Goal: Information Seeking & Learning: Get advice/opinions

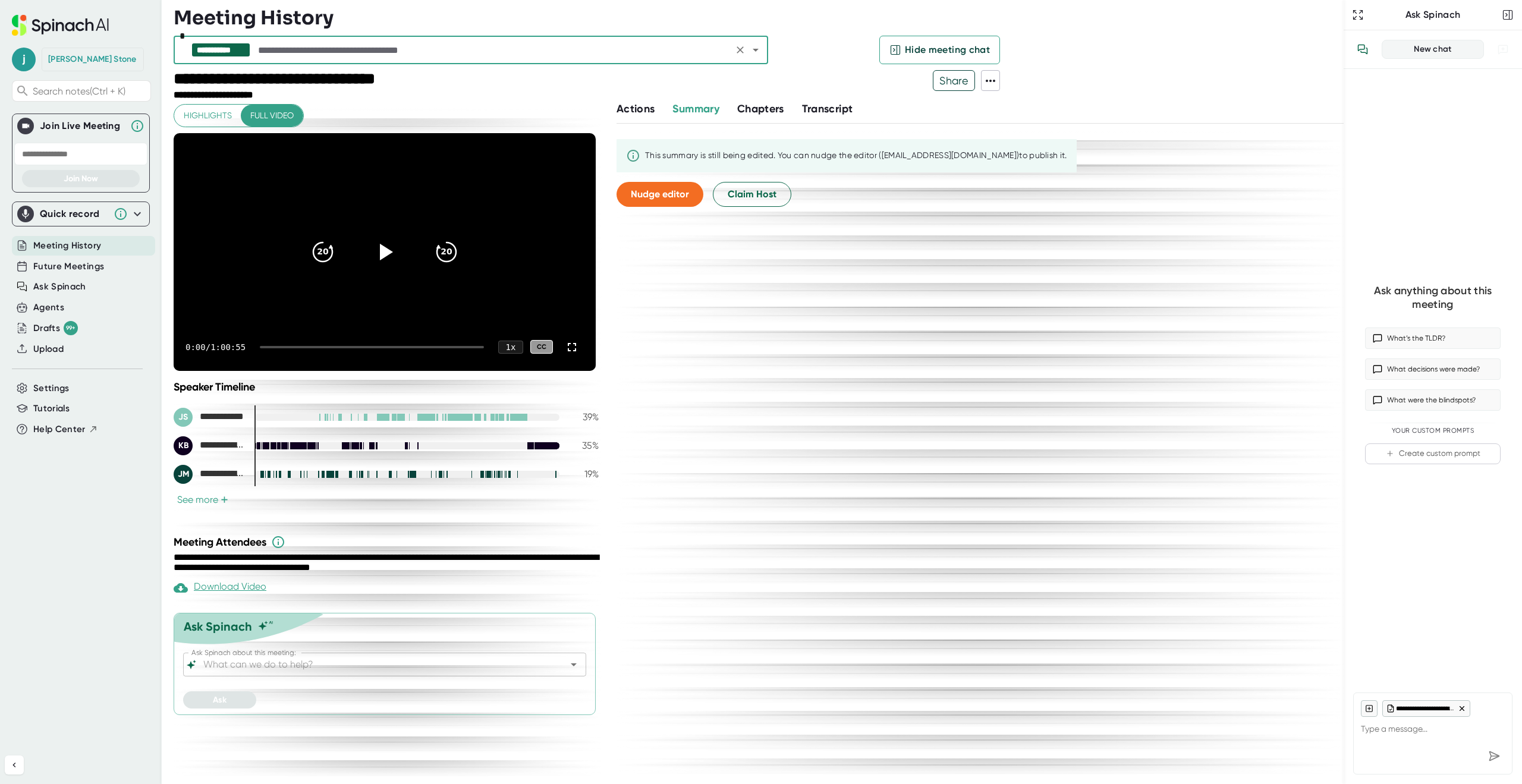
click at [303, 667] on input "Ask Spinach about this meeting:" at bounding box center [374, 664] width 346 height 17
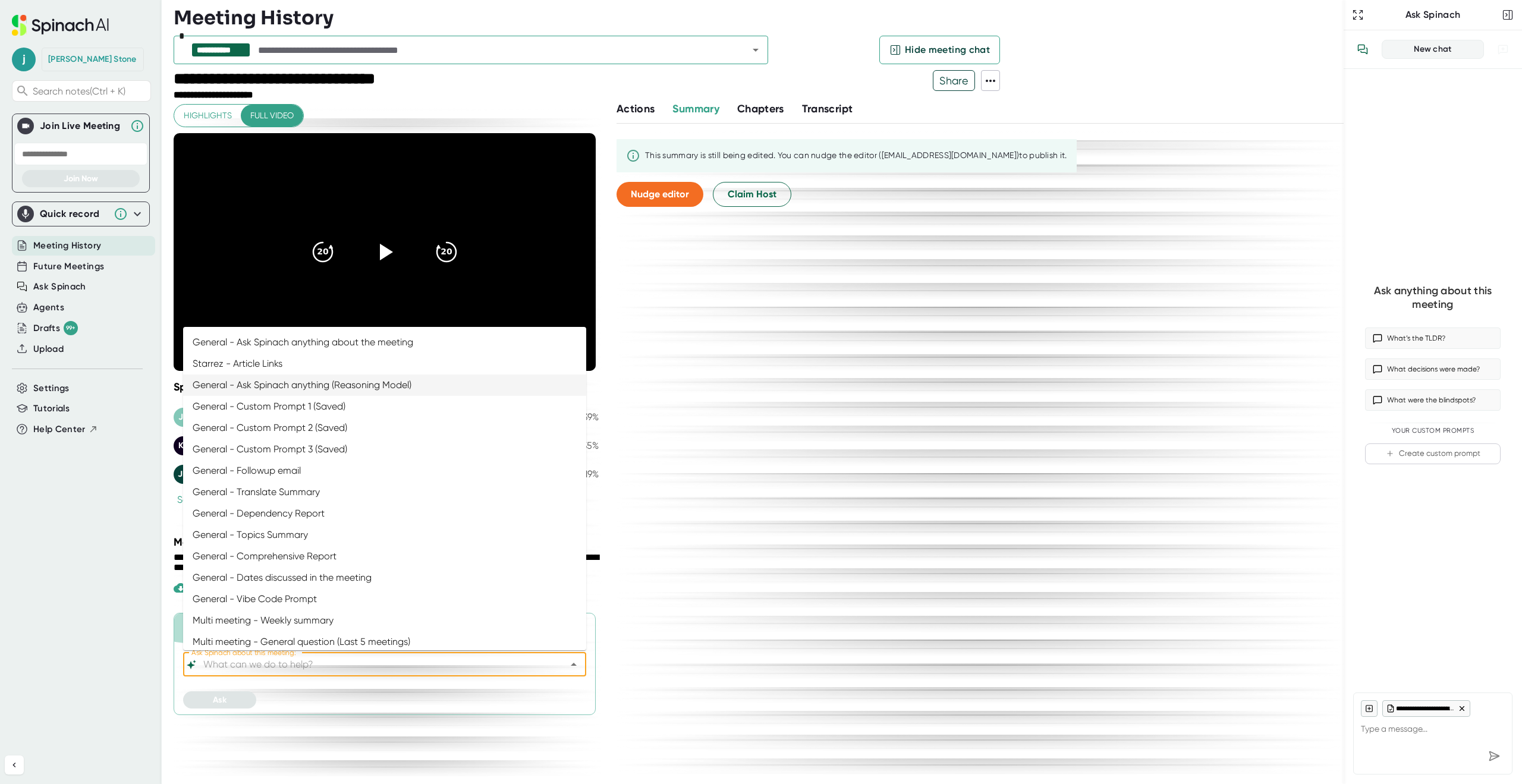
click at [332, 383] on li "General - Ask Spinach anything (Reasoning Model)" at bounding box center [385, 385] width 403 height 22
type input "General - Ask Spinach anything (Reasoning Model)"
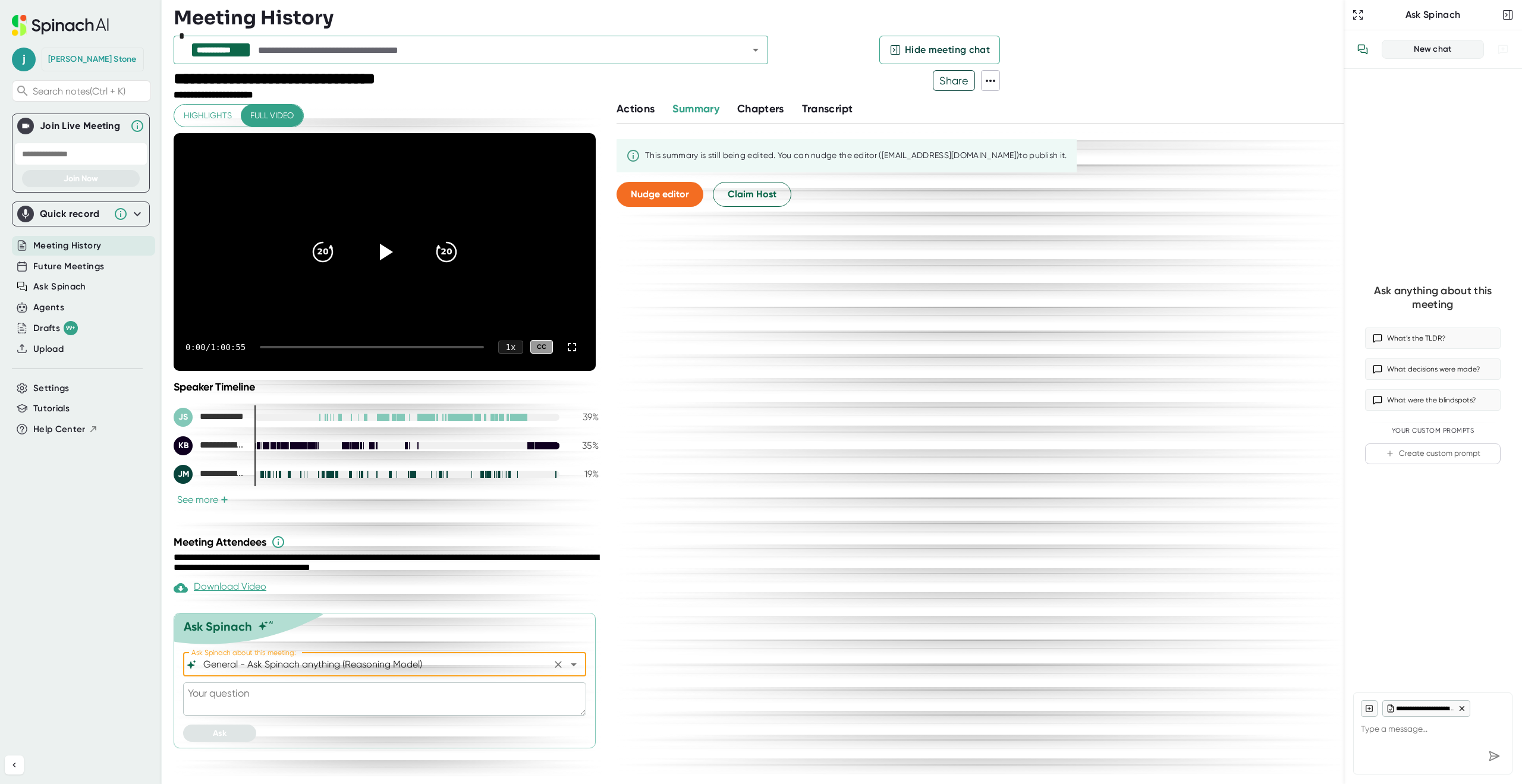
click at [258, 694] on textarea at bounding box center [385, 699] width 403 height 33
type textarea "c"
type textarea "x"
type textarea "ca"
type textarea "x"
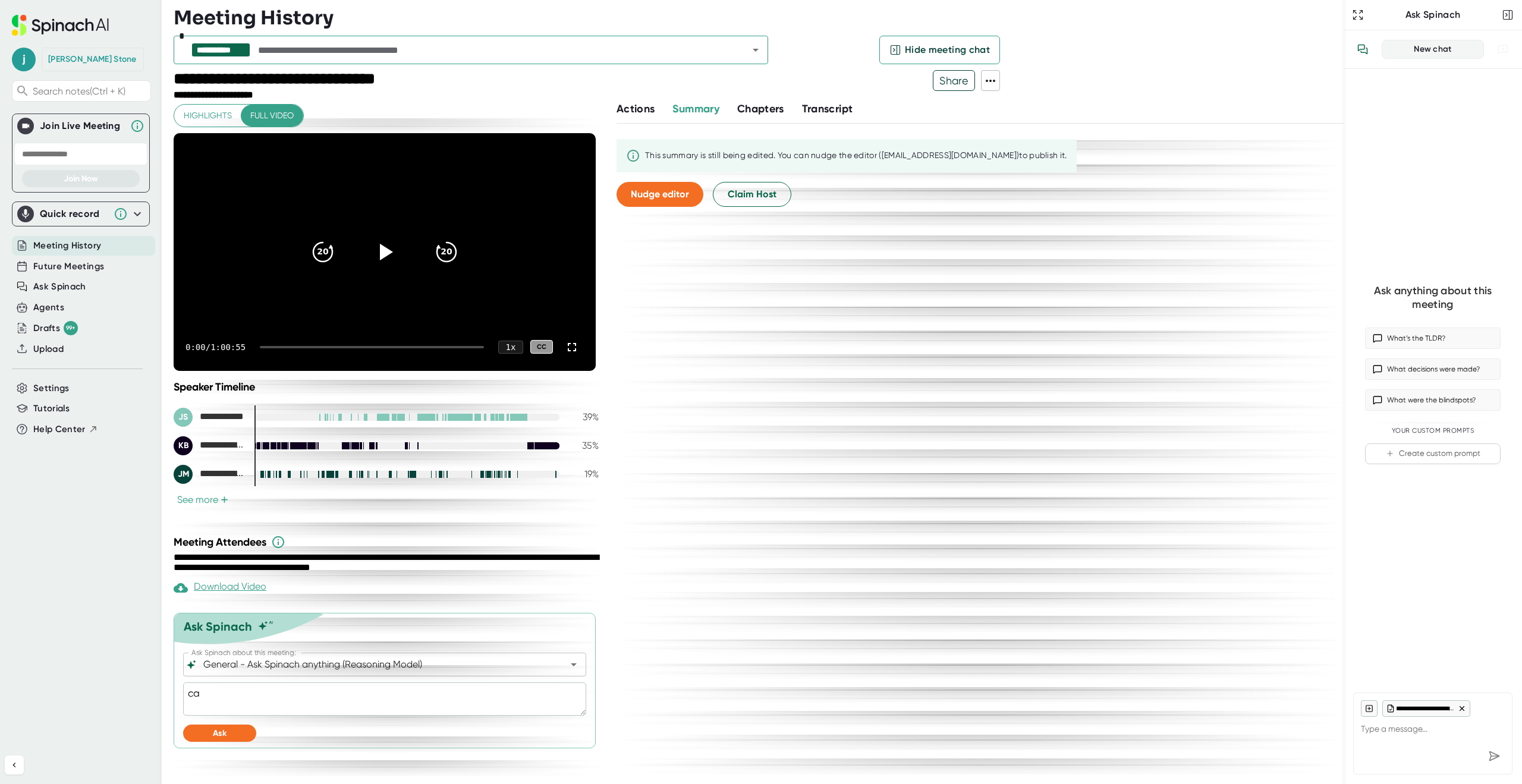
type textarea "can"
type textarea "x"
type textarea "can"
type textarea "x"
type textarea "can y"
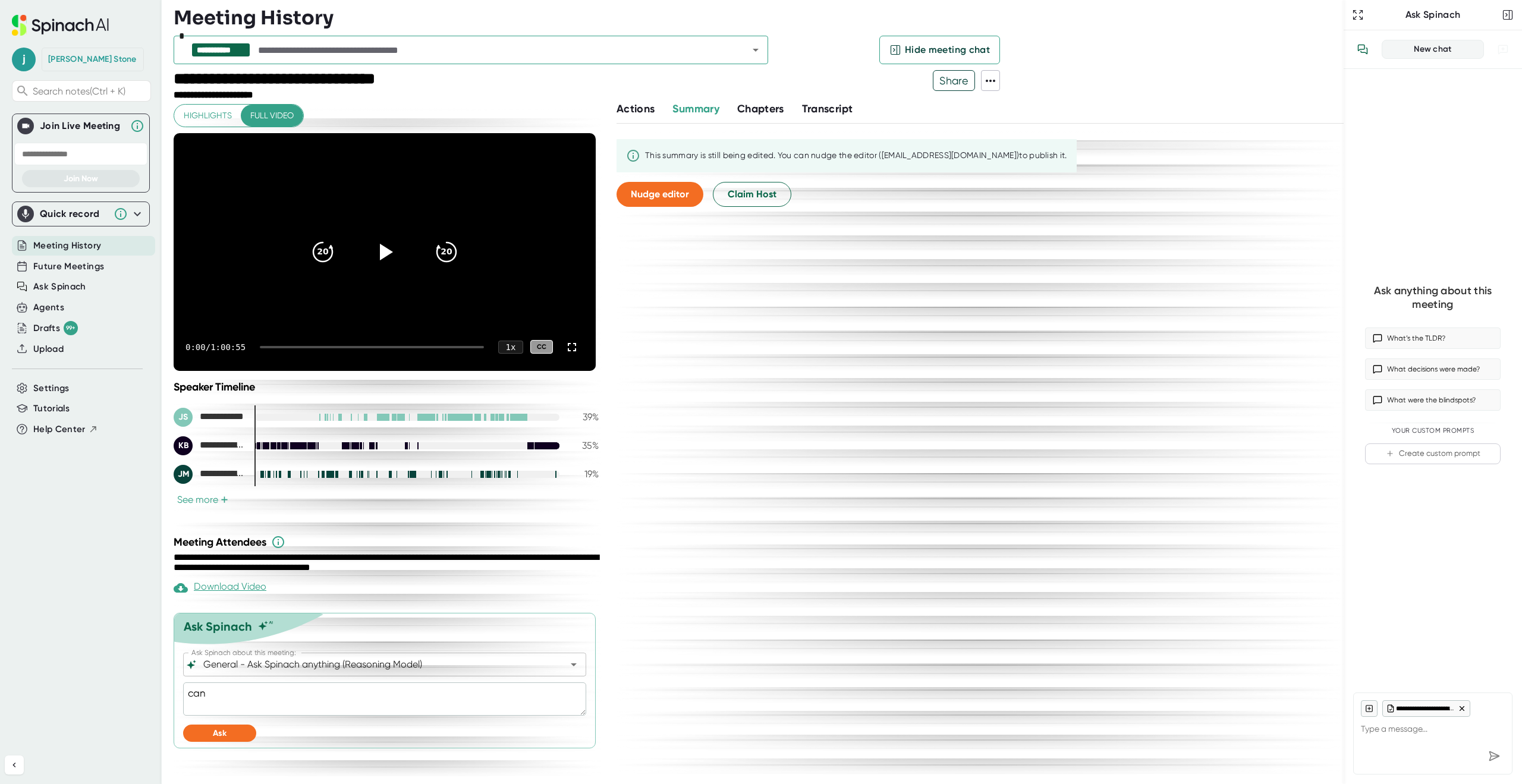
type textarea "x"
type textarea "can yo"
type textarea "x"
type textarea "can you"
type textarea "x"
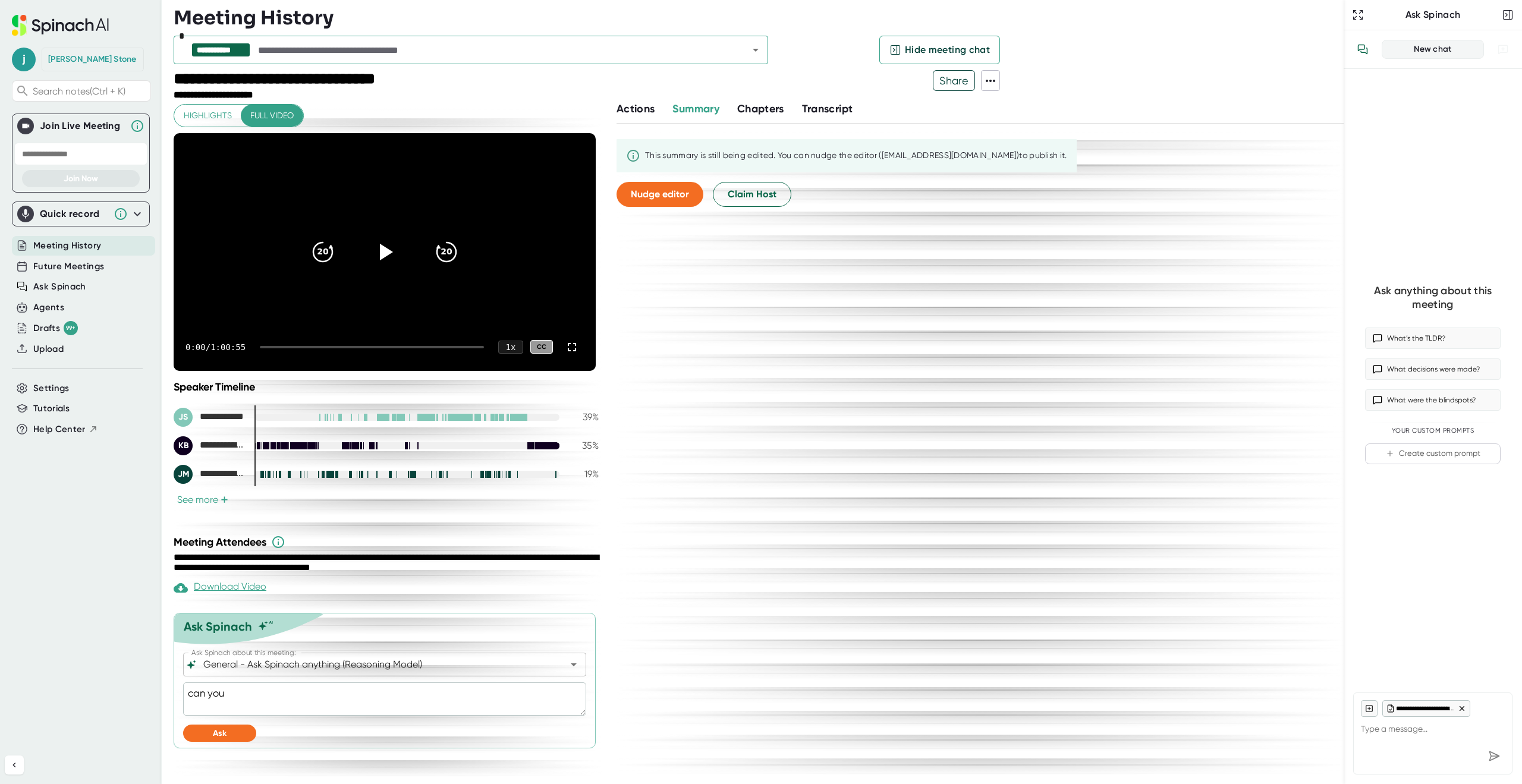
type textarea "can you"
type textarea "x"
type textarea "can you g"
type textarea "x"
type textarea "can you gi"
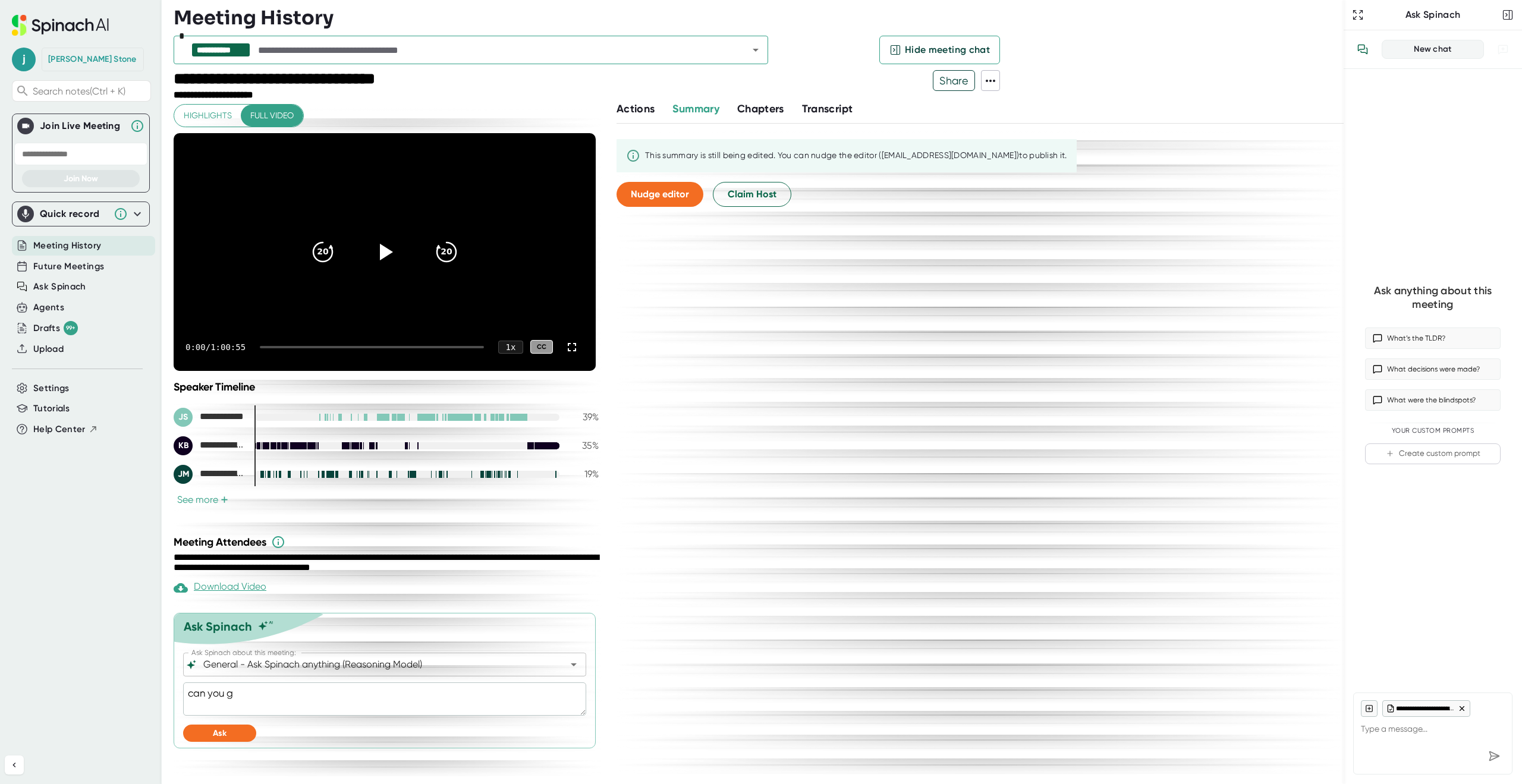
type textarea "x"
type textarea "can you giv"
type textarea "x"
type textarea "can you give"
type textarea "x"
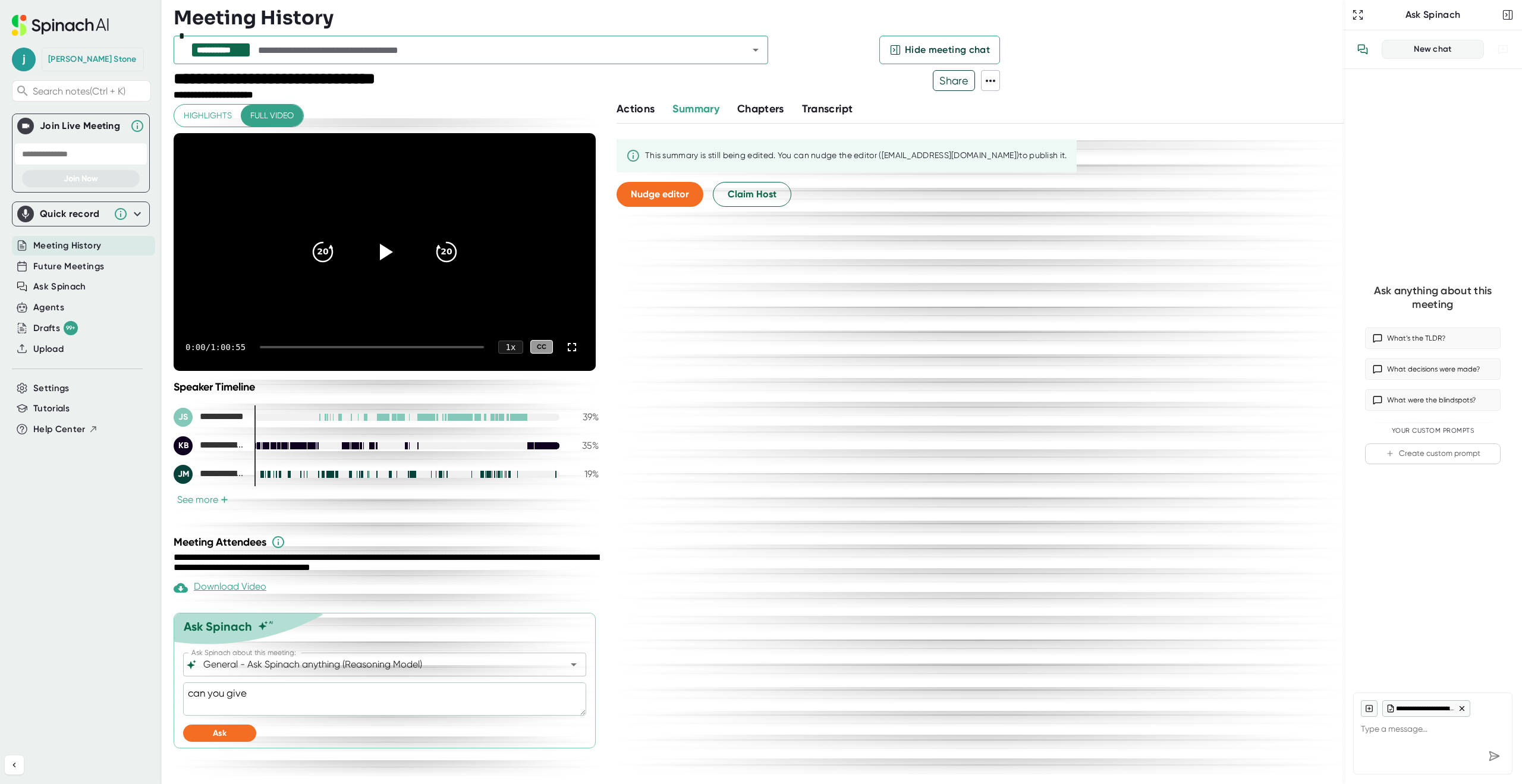
type textarea "can you give"
type textarea "x"
type textarea "can you give m"
type textarea "x"
type textarea "can you give me"
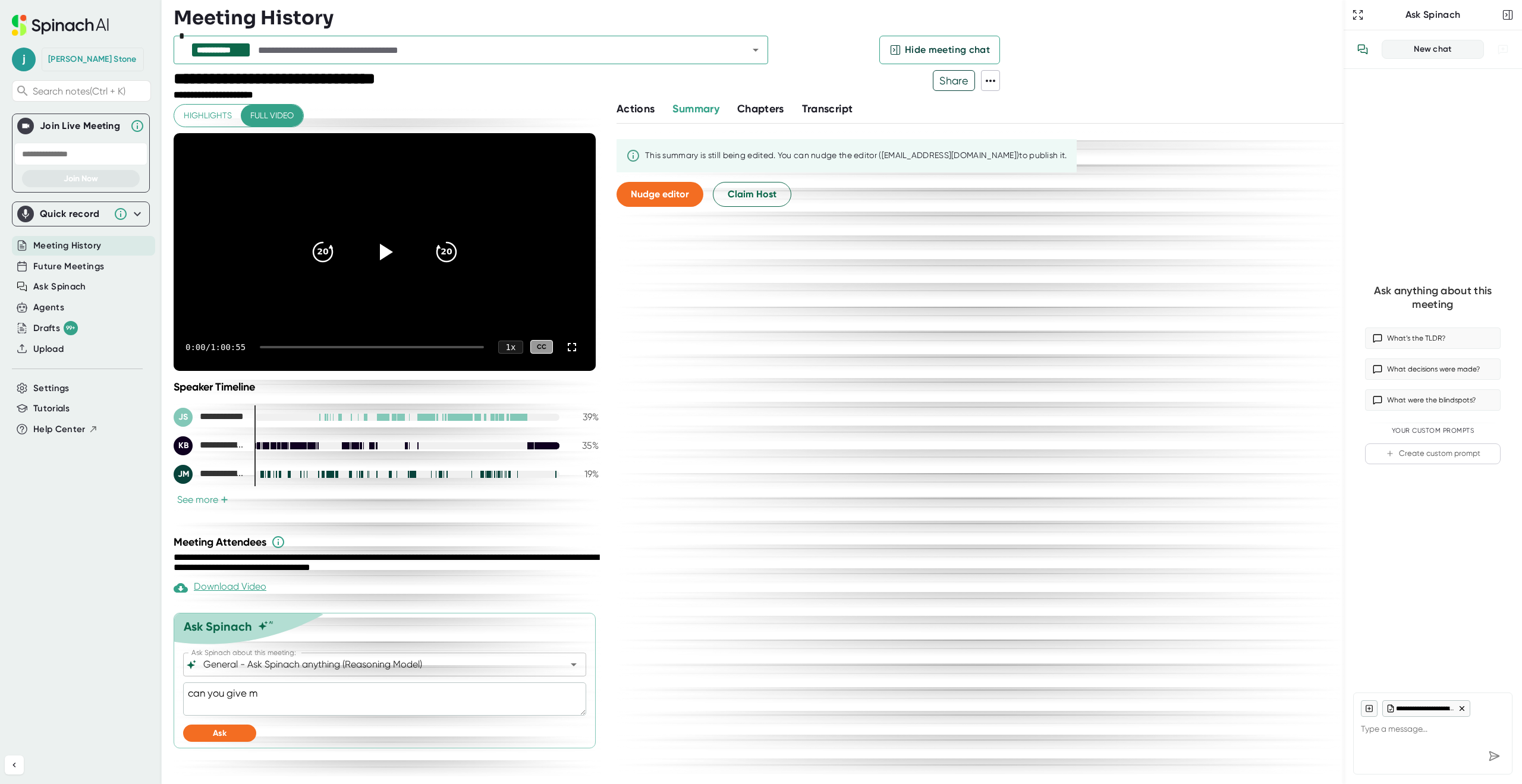
type textarea "x"
type textarea "can you give me"
type textarea "x"
type textarea "can you give me a"
type textarea "x"
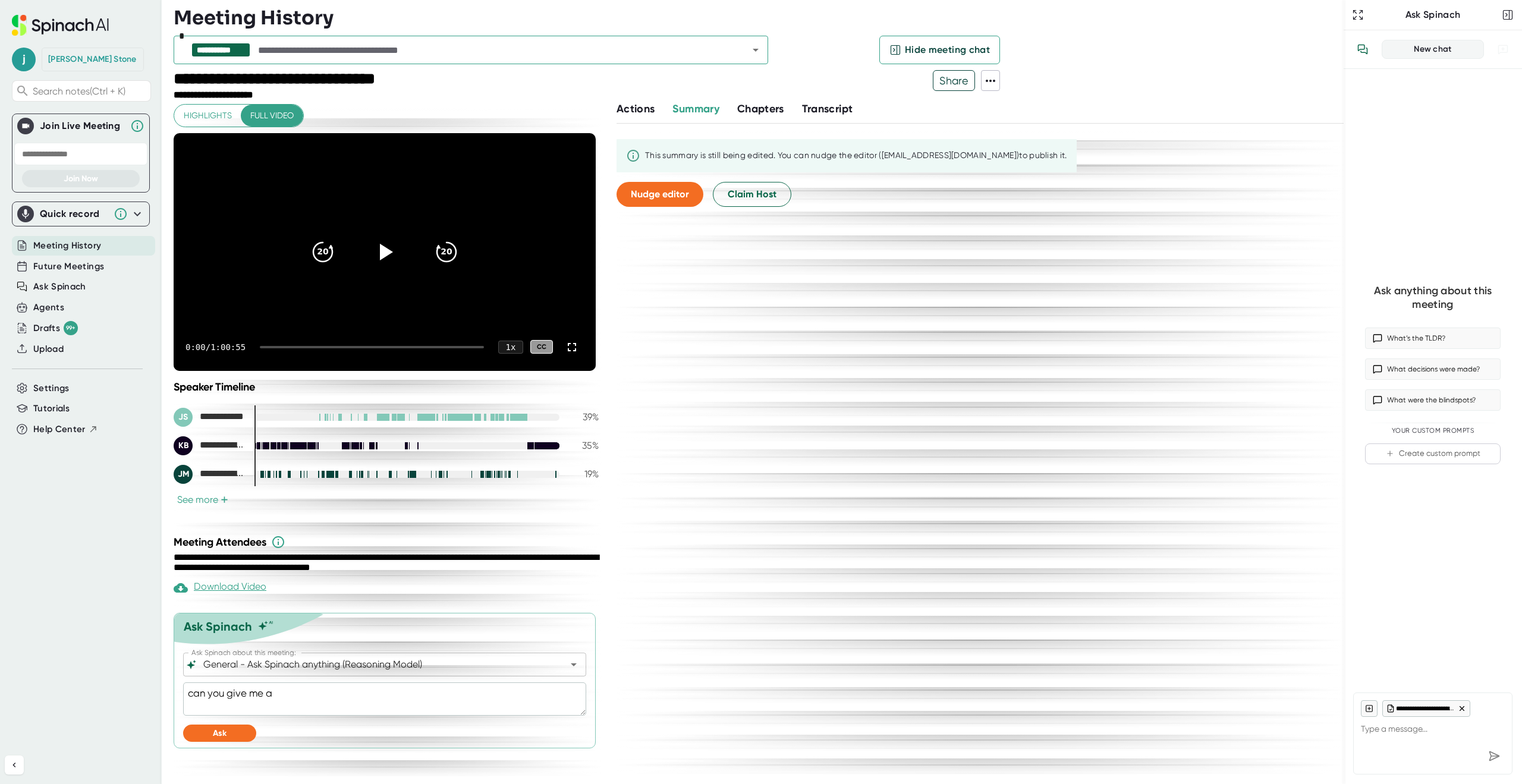
type textarea "can you give me a"
type textarea "x"
type textarea "can you give me a p"
type textarea "x"
type textarea "can you give me a pr"
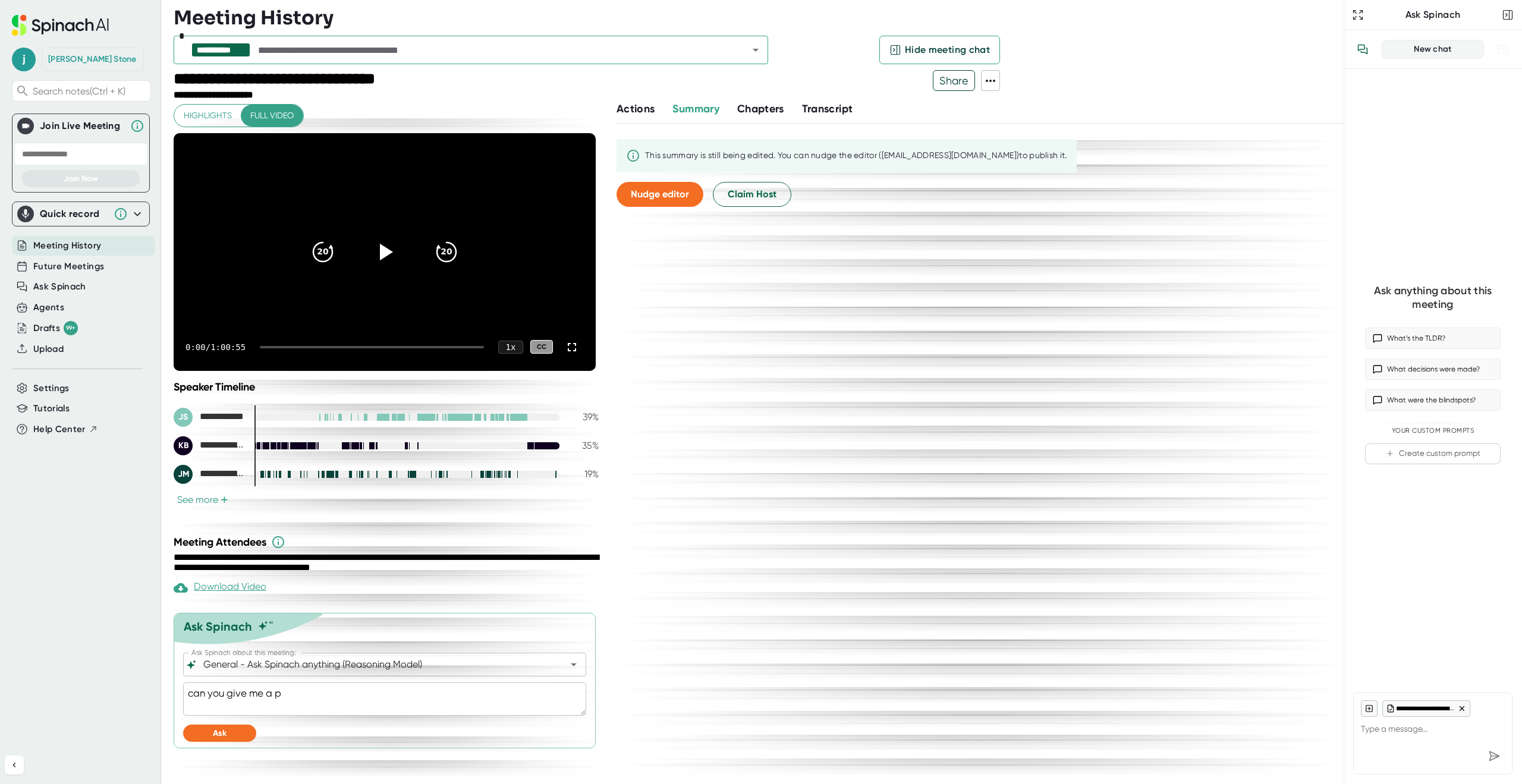
type textarea "x"
type textarea "can you give me a pro"
type textarea "x"
type textarea "can you give me a proj"
type textarea "x"
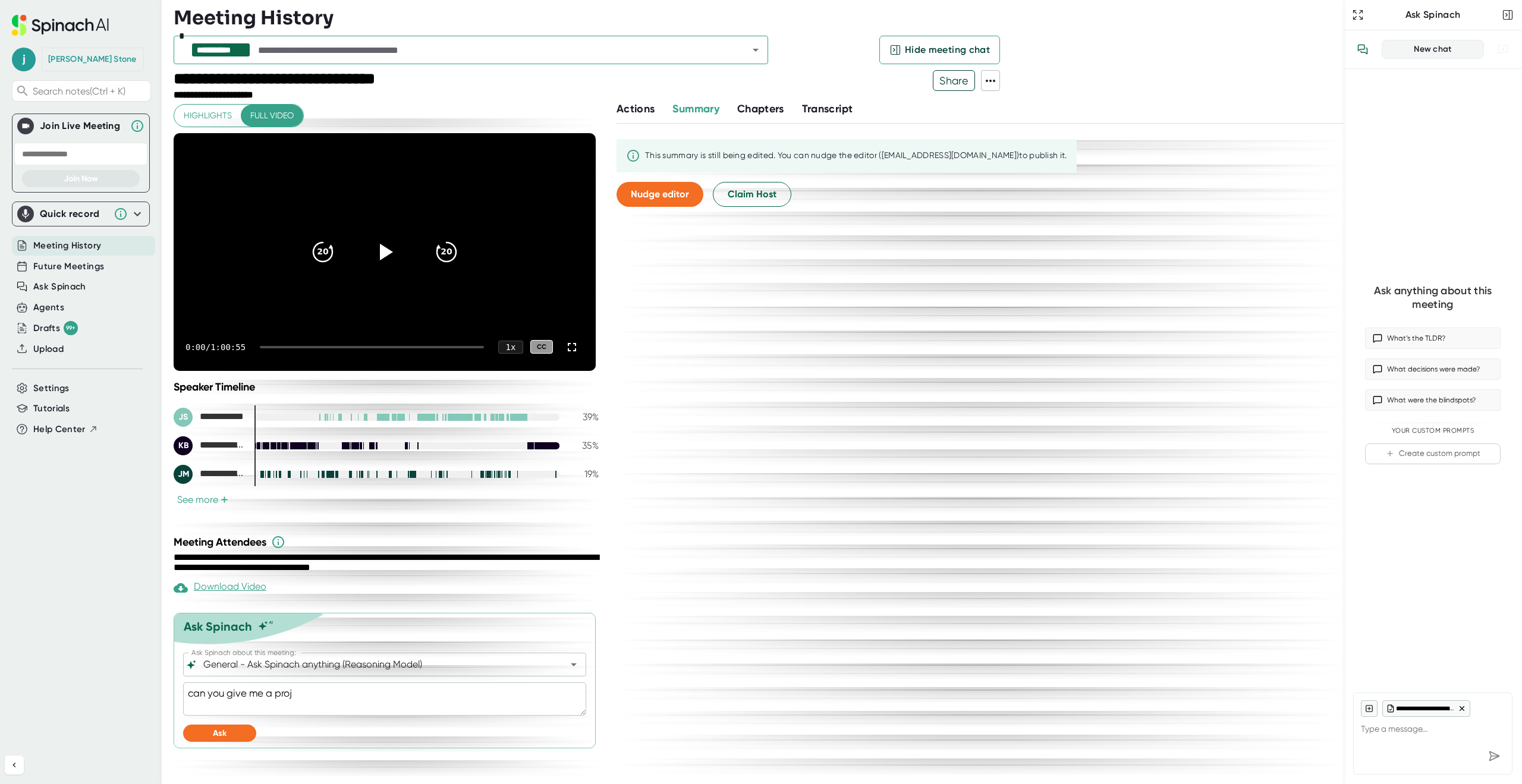
type textarea "can you give me a proje"
type textarea "x"
type textarea "can you give me a projec"
type textarea "x"
type textarea "can you give me a project"
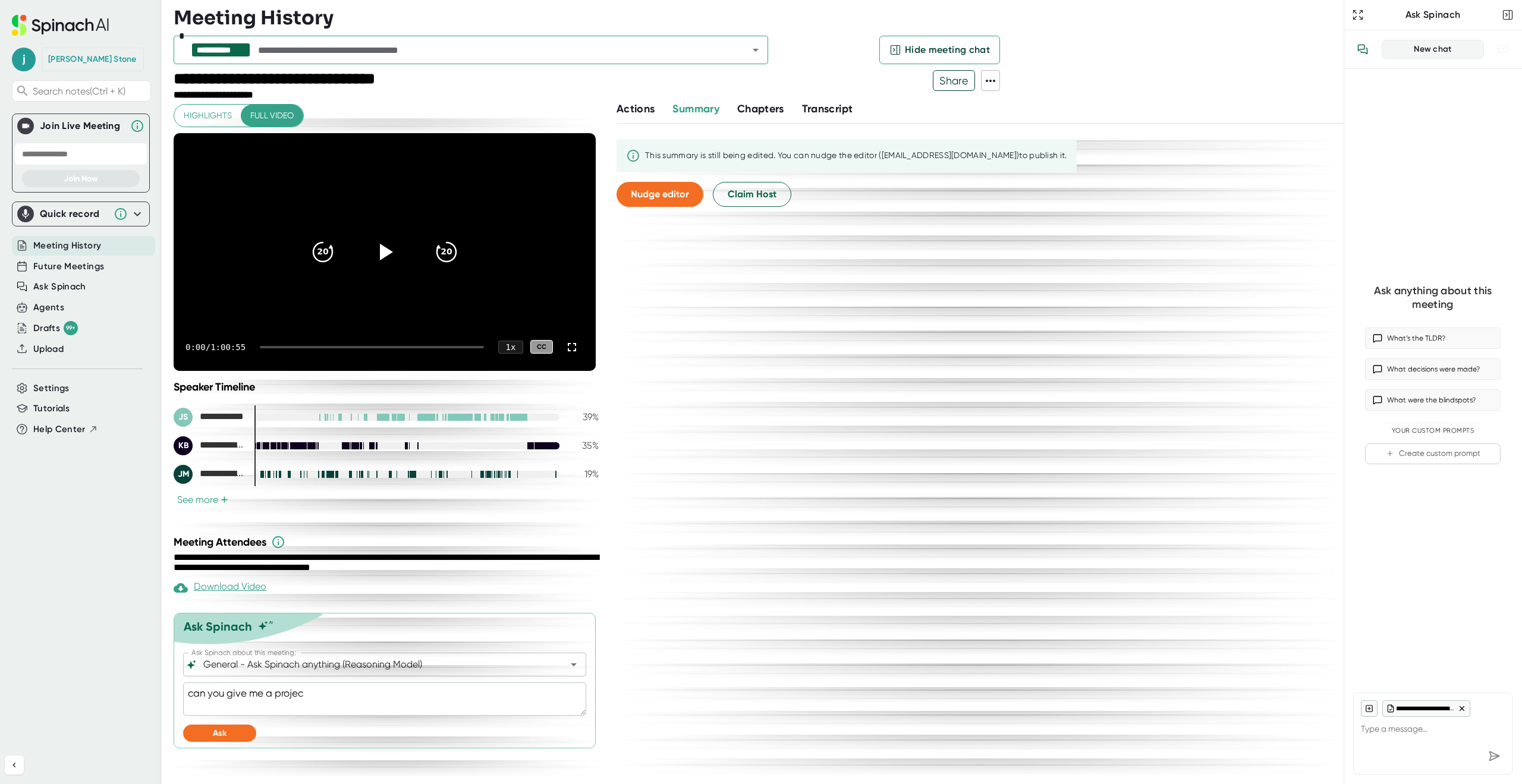
type textarea "x"
type textarea "can you give me a projec"
type textarea "x"
type textarea "can you give me a proje"
type textarea "x"
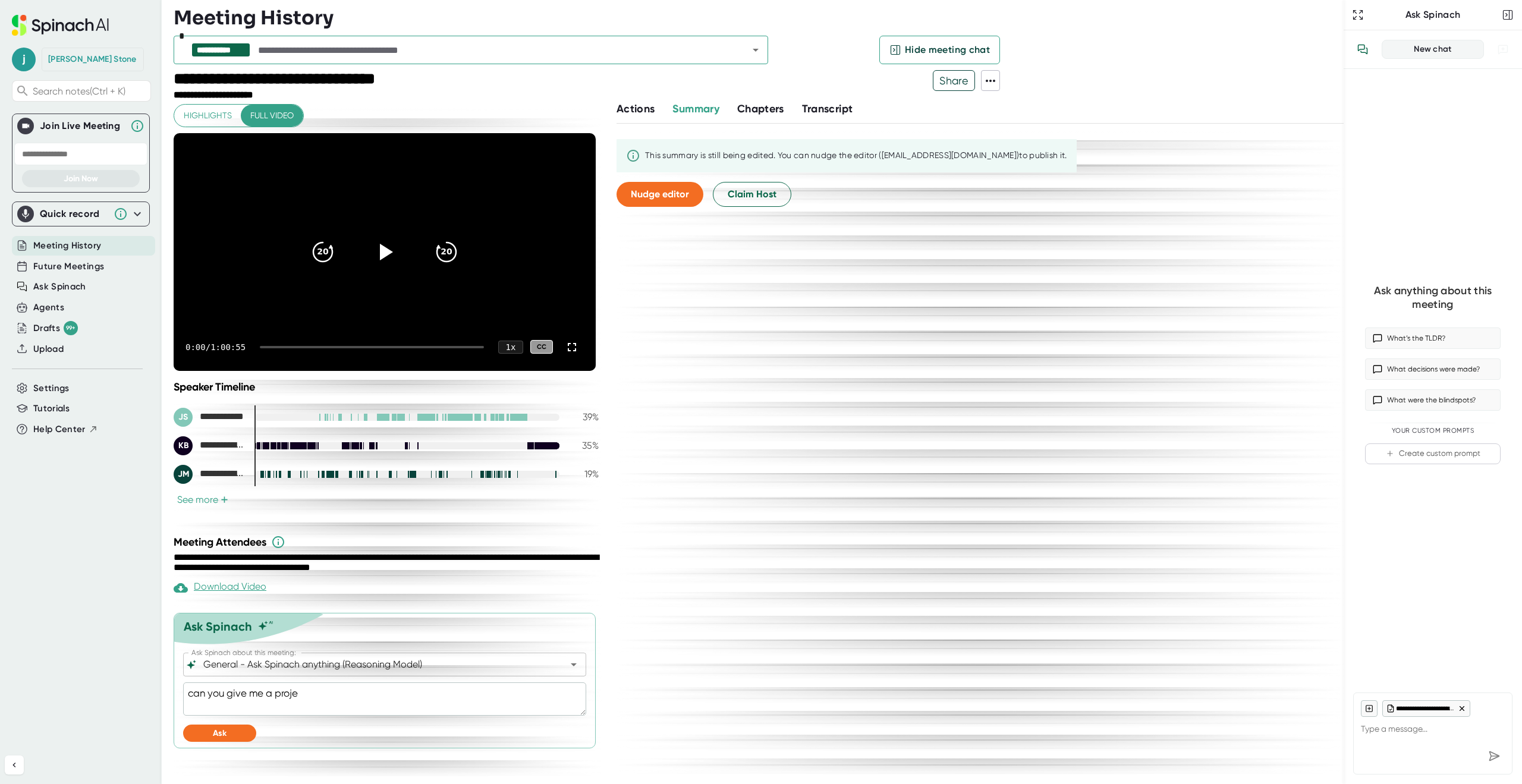
type textarea "can you give me a proj"
type textarea "x"
type textarea "can you give me a pro"
type textarea "x"
type textarea "can you give me a pr"
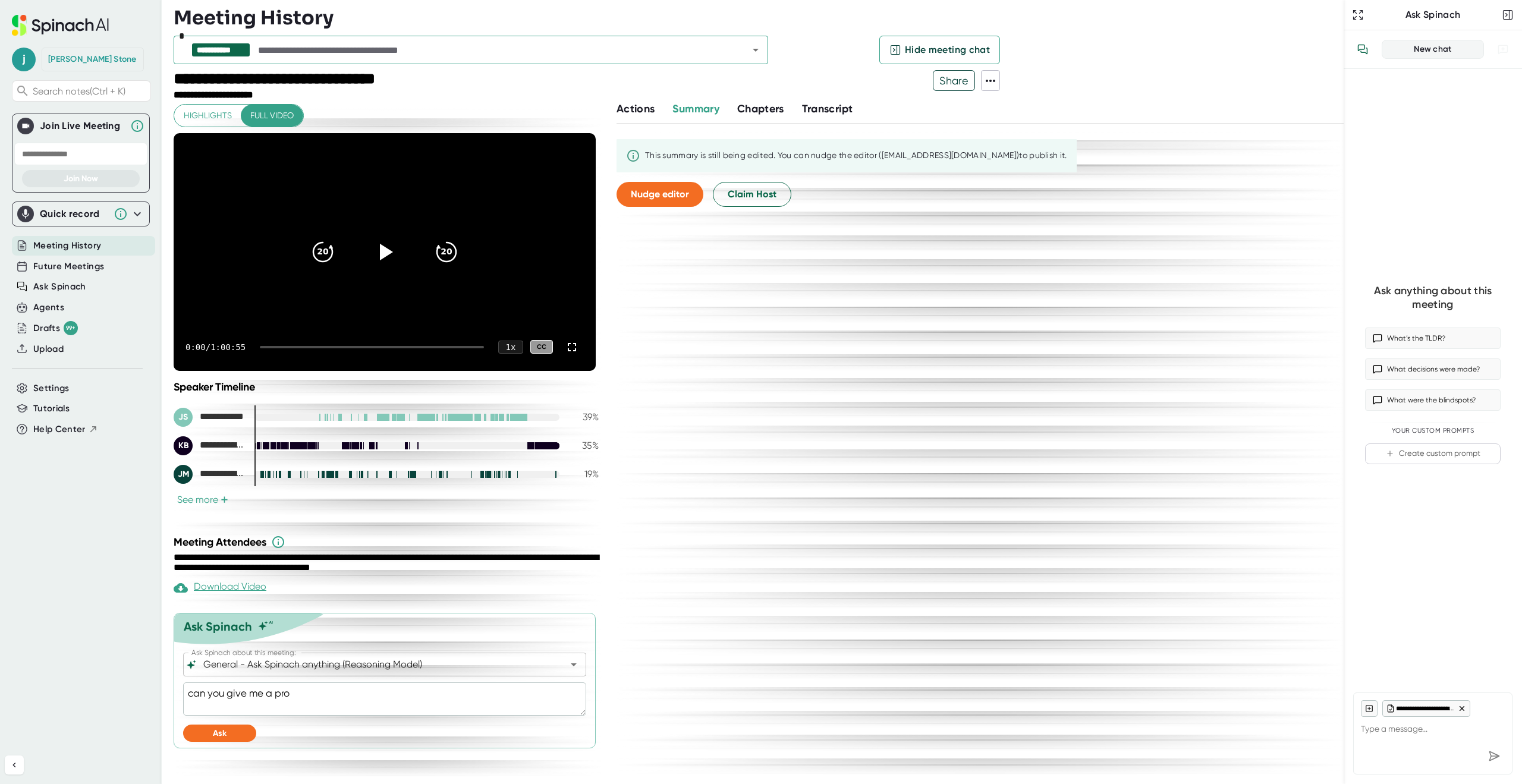
type textarea "x"
type textarea "can you give me a p"
type textarea "x"
type textarea "can you give me a"
type textarea "x"
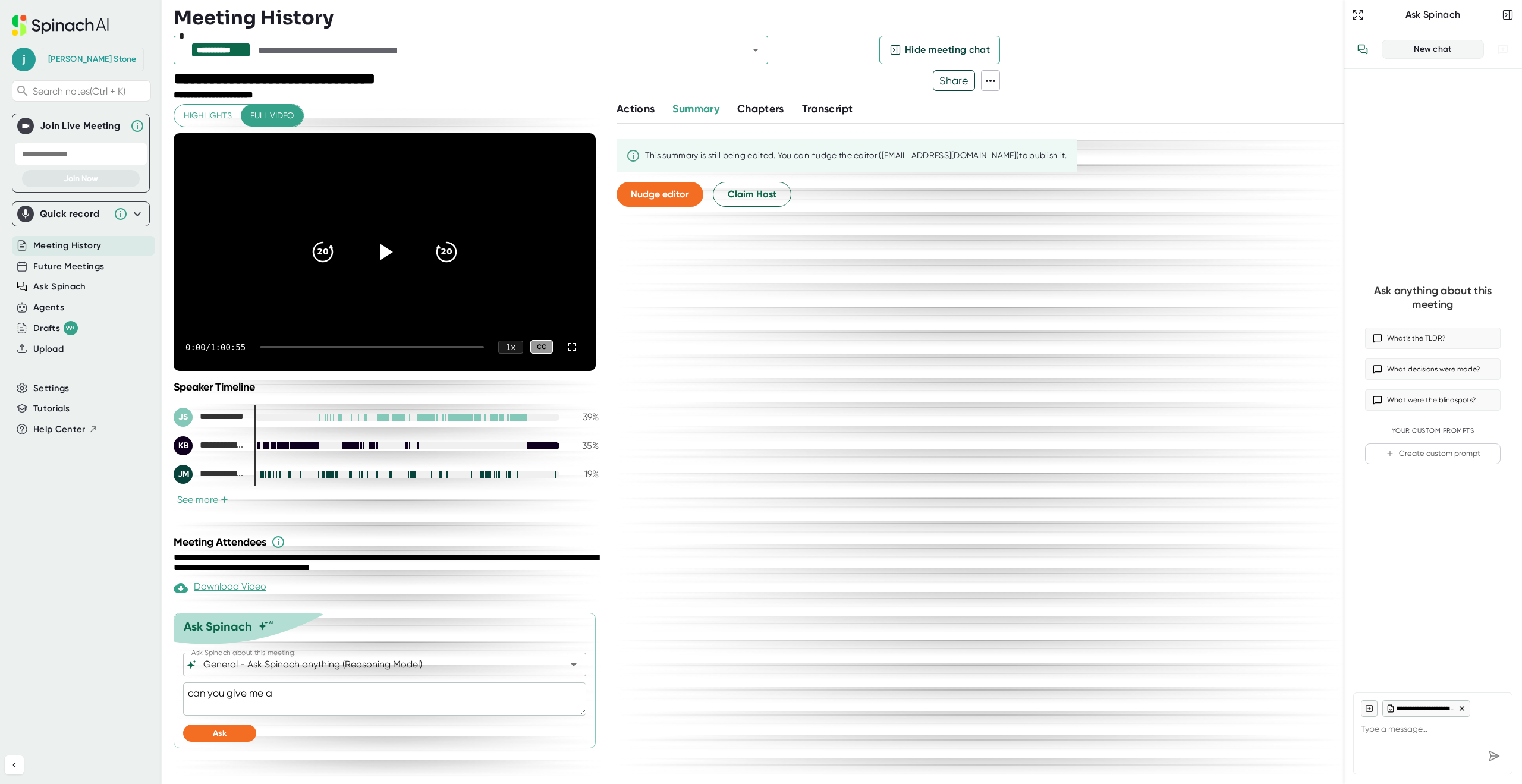
type textarea "can you give me a m"
type textarea "x"
type textarea "can you give me a me"
type textarea "x"
type textarea "can you give me a mee"
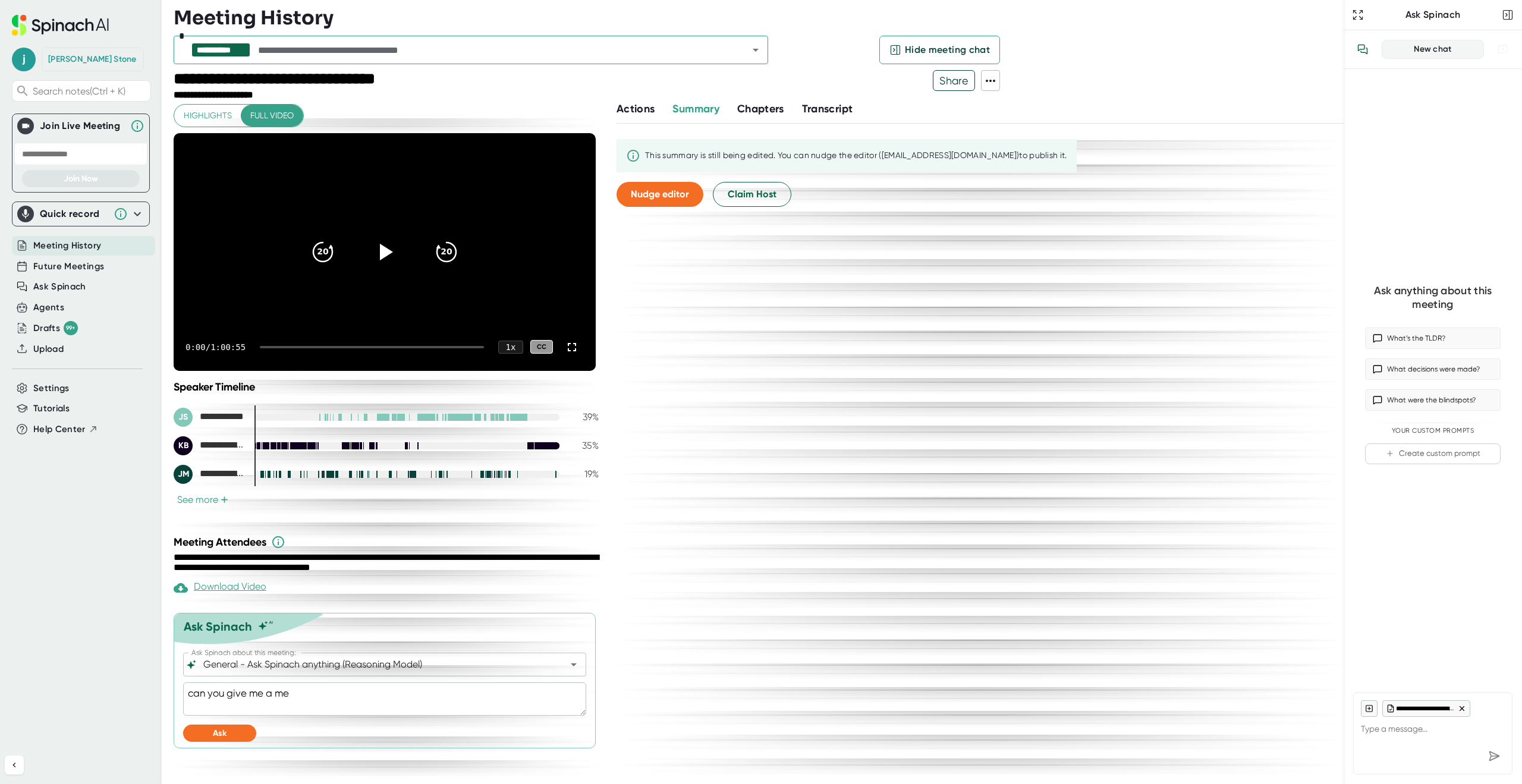
type textarea "x"
type textarea "can you give me a meet"
type textarea "x"
type textarea "can you give me a meeti"
type textarea "x"
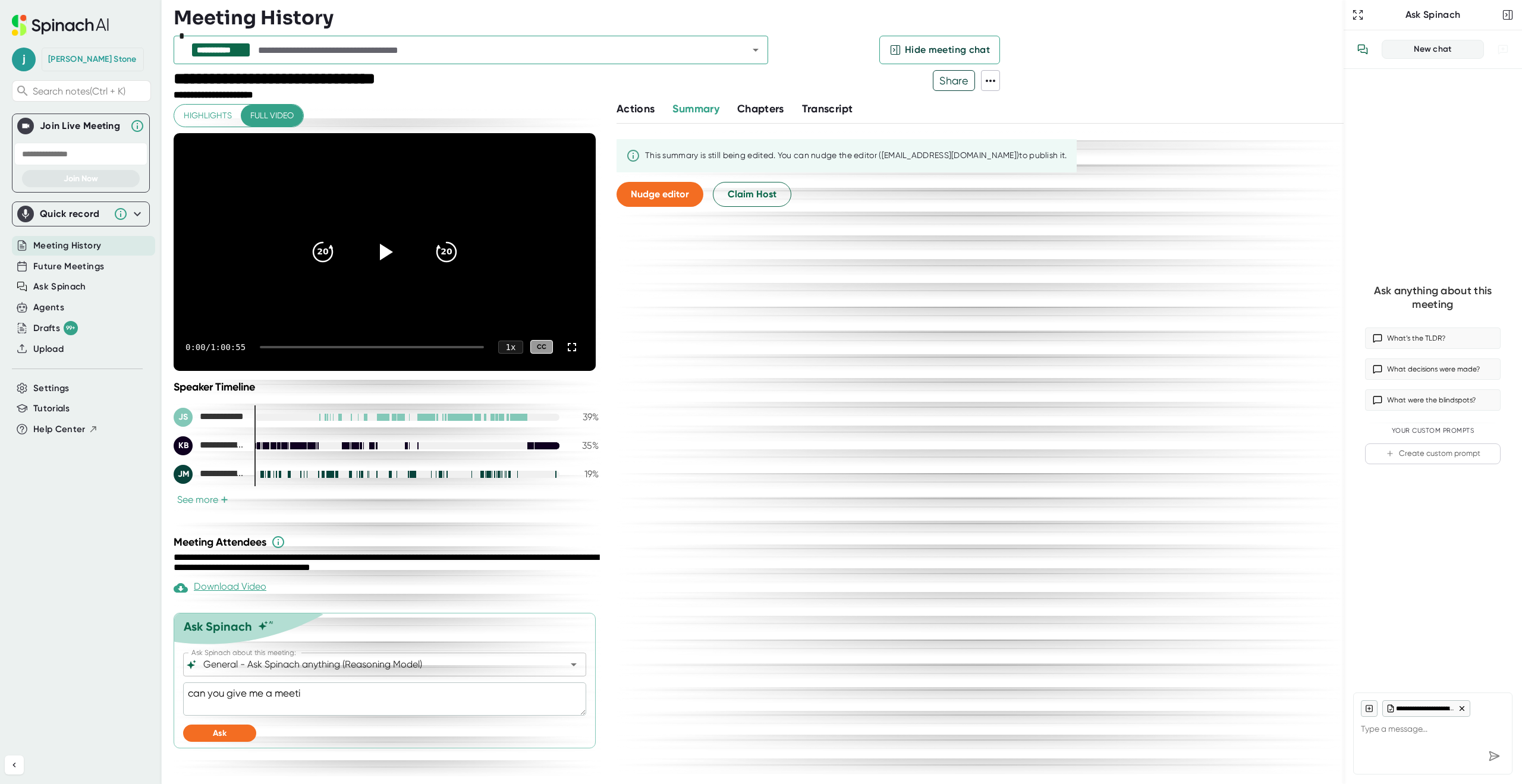
type textarea "can you give me a meetin"
type textarea "x"
type textarea "can you give me a meeting"
type textarea "x"
type textarea "can you give me a meeting"
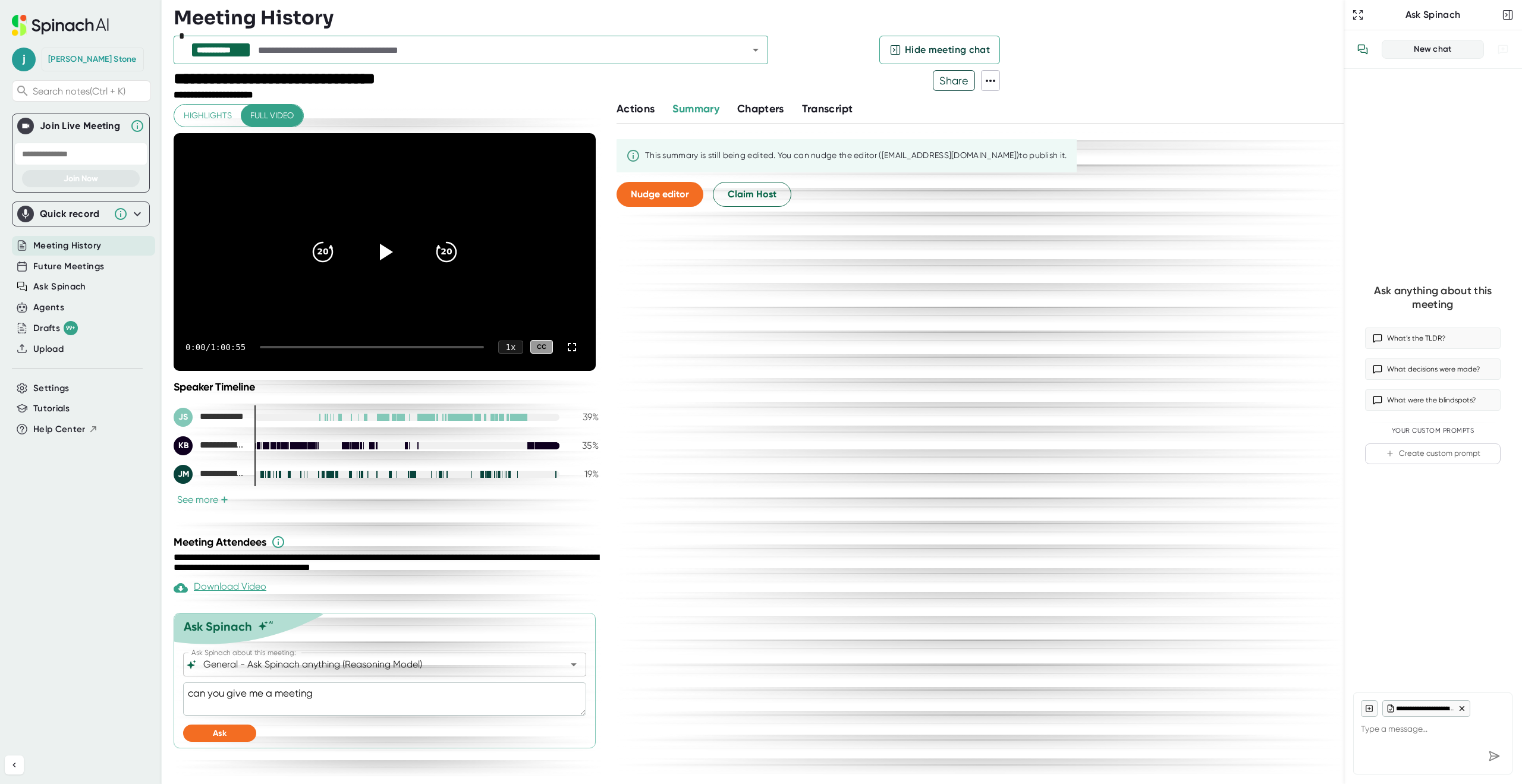
type textarea "x"
type textarea "can you give me a meeting s"
type textarea "x"
type textarea "can you give me a meeting su"
type textarea "x"
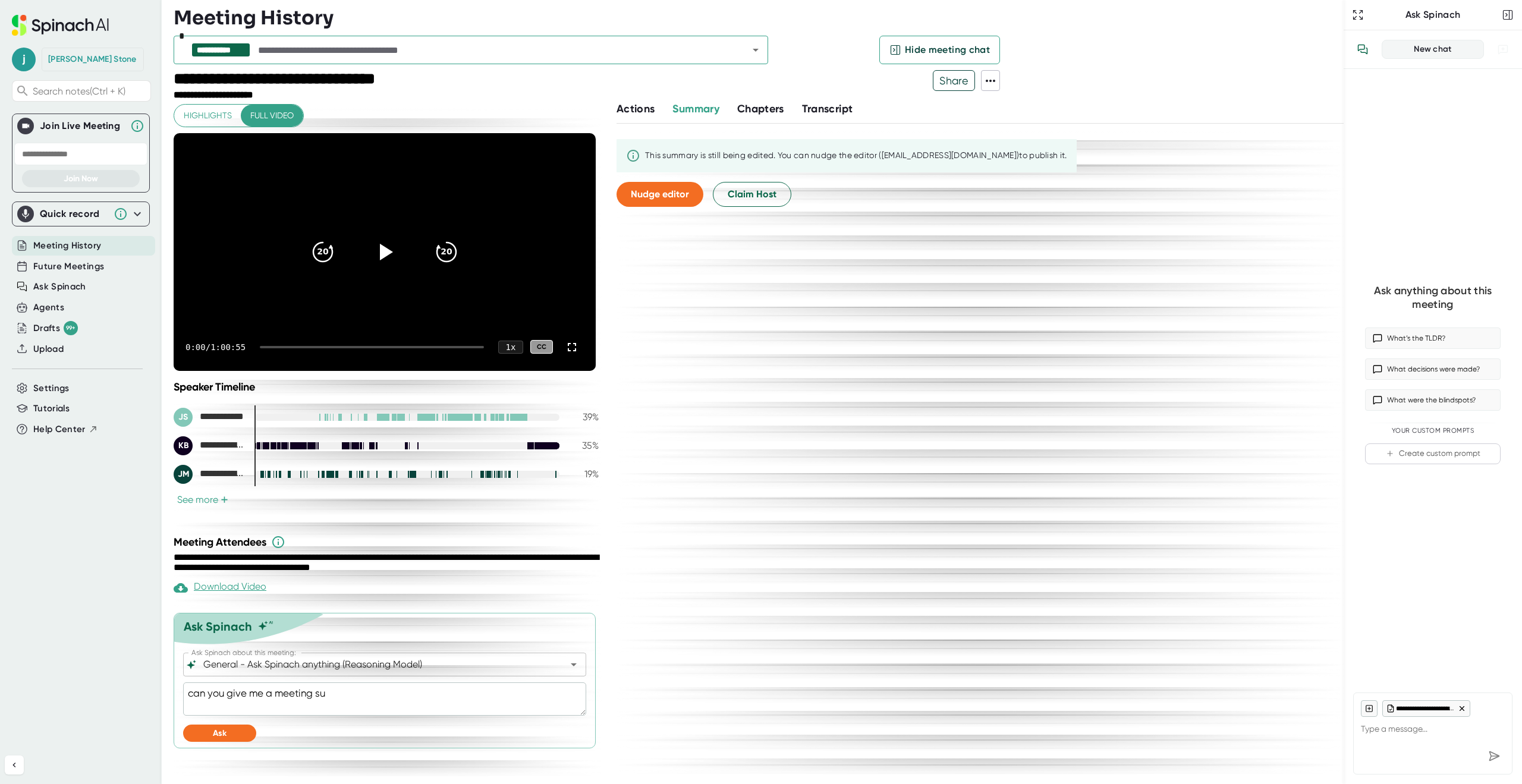
type textarea "can you give me a meeting sum"
type textarea "x"
type textarea "can you give me a meeting summ"
type textarea "x"
type textarea "can you give me a meeting summa"
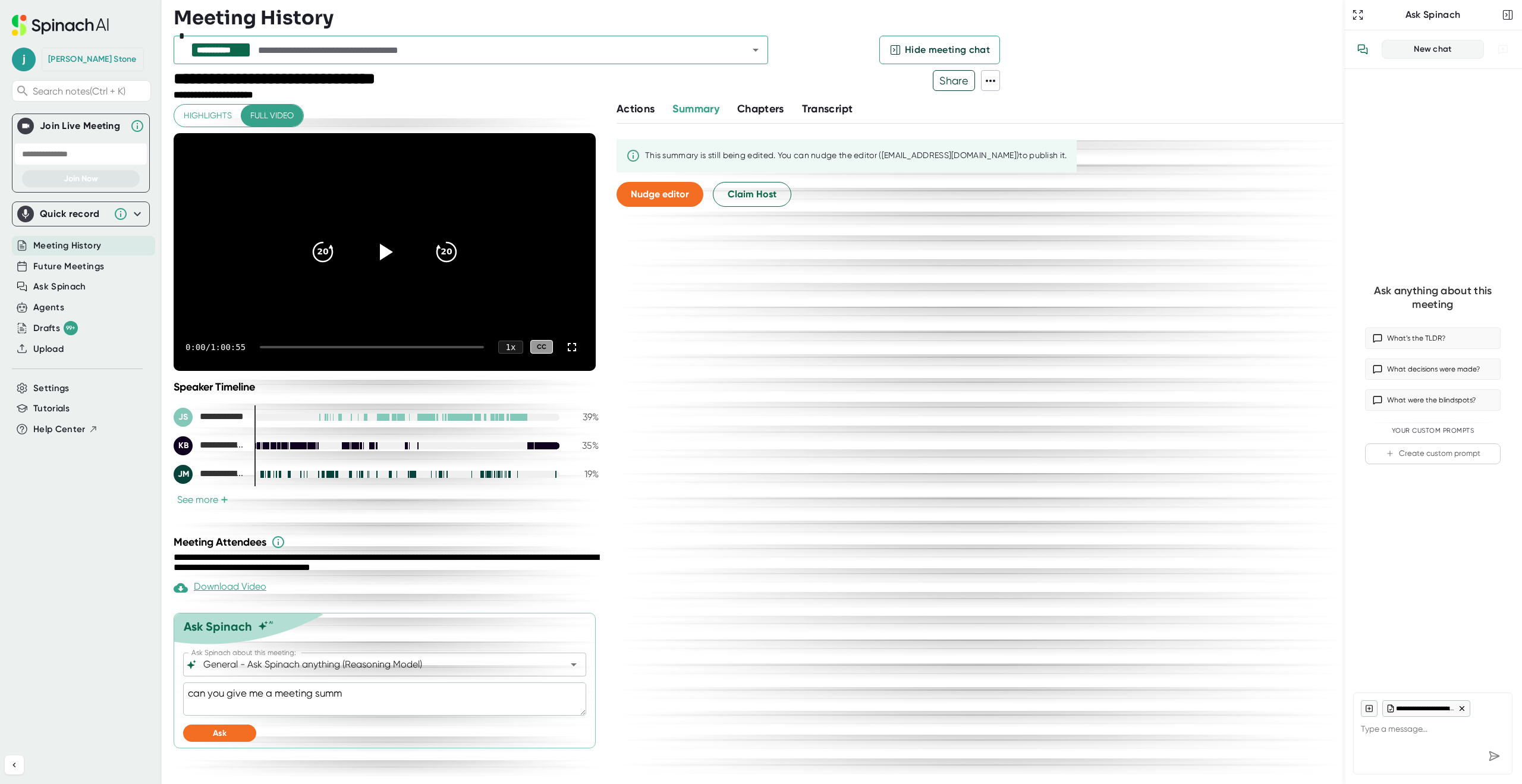
type textarea "x"
type textarea "can you give me a meeting [PERSON_NAME]"
type textarea "x"
type textarea "can you give me a meeting summary"
type textarea "x"
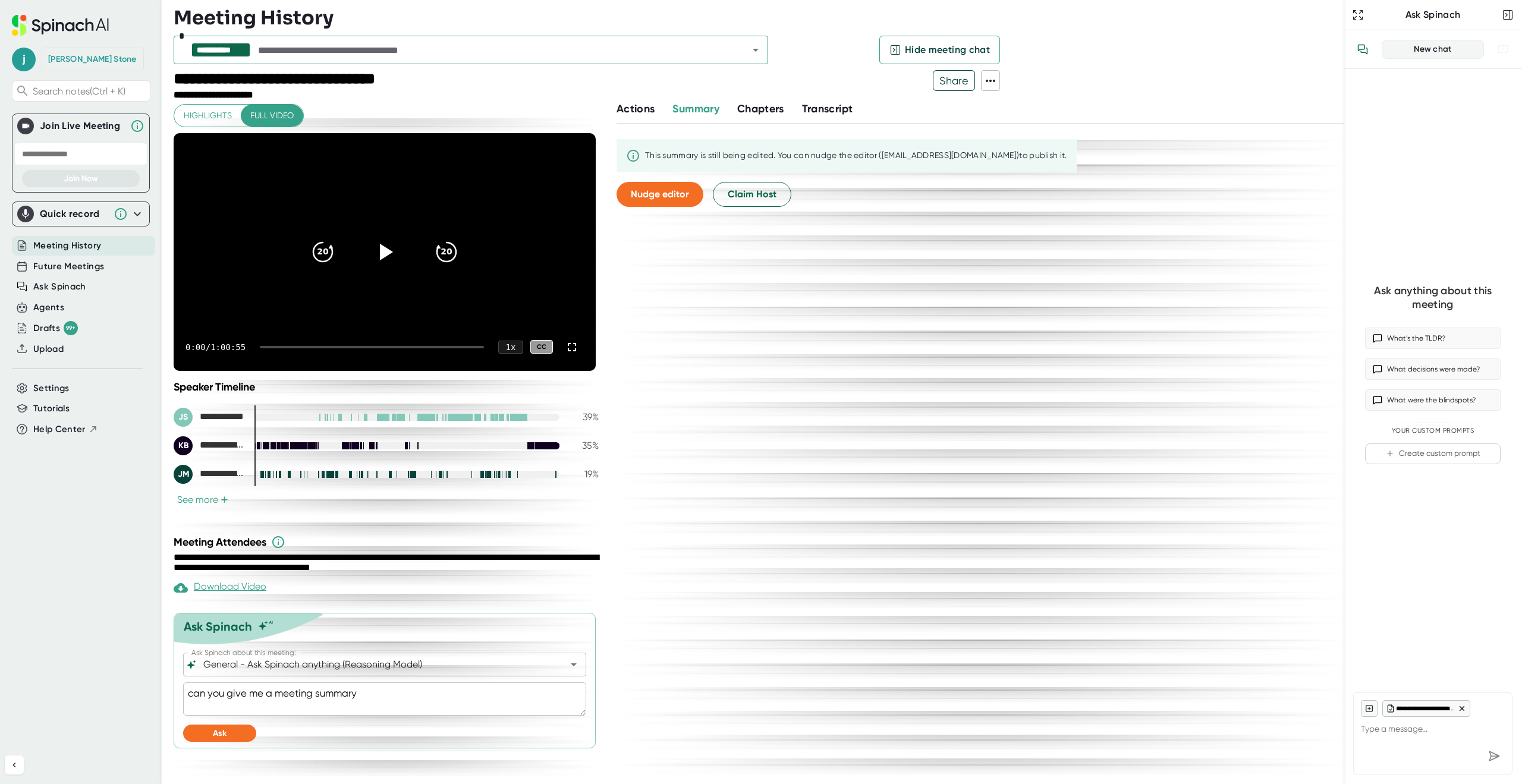
type textarea "can you give me a meeting summary"
type textarea "x"
type textarea "can you give me a meeting summary a"
type textarea "x"
type textarea "can you give me a meeting summary"
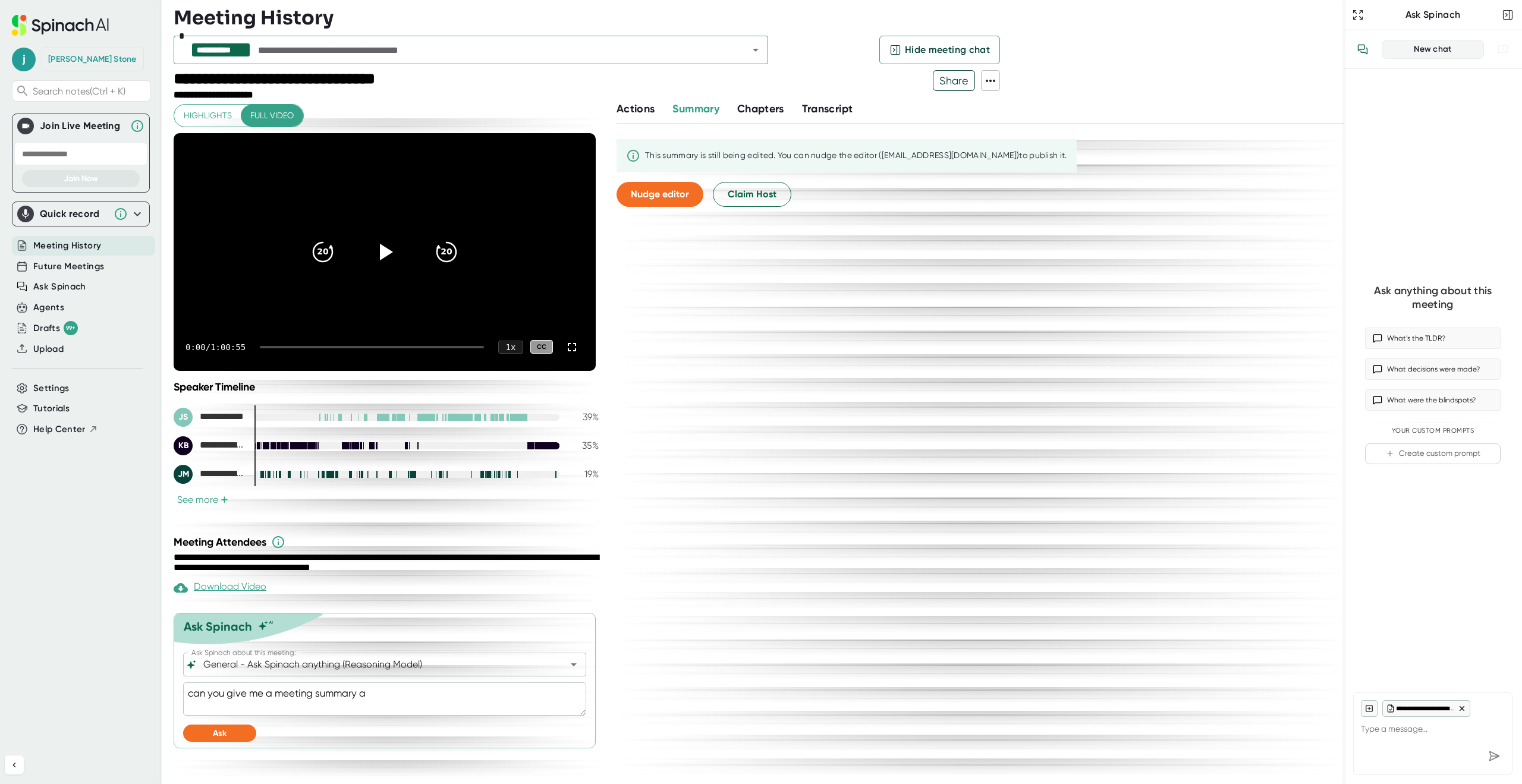
type textarea "x"
type textarea "can you give me a meeting summary i"
type textarea "x"
type textarea "can you give me a meeting summary in"
type textarea "x"
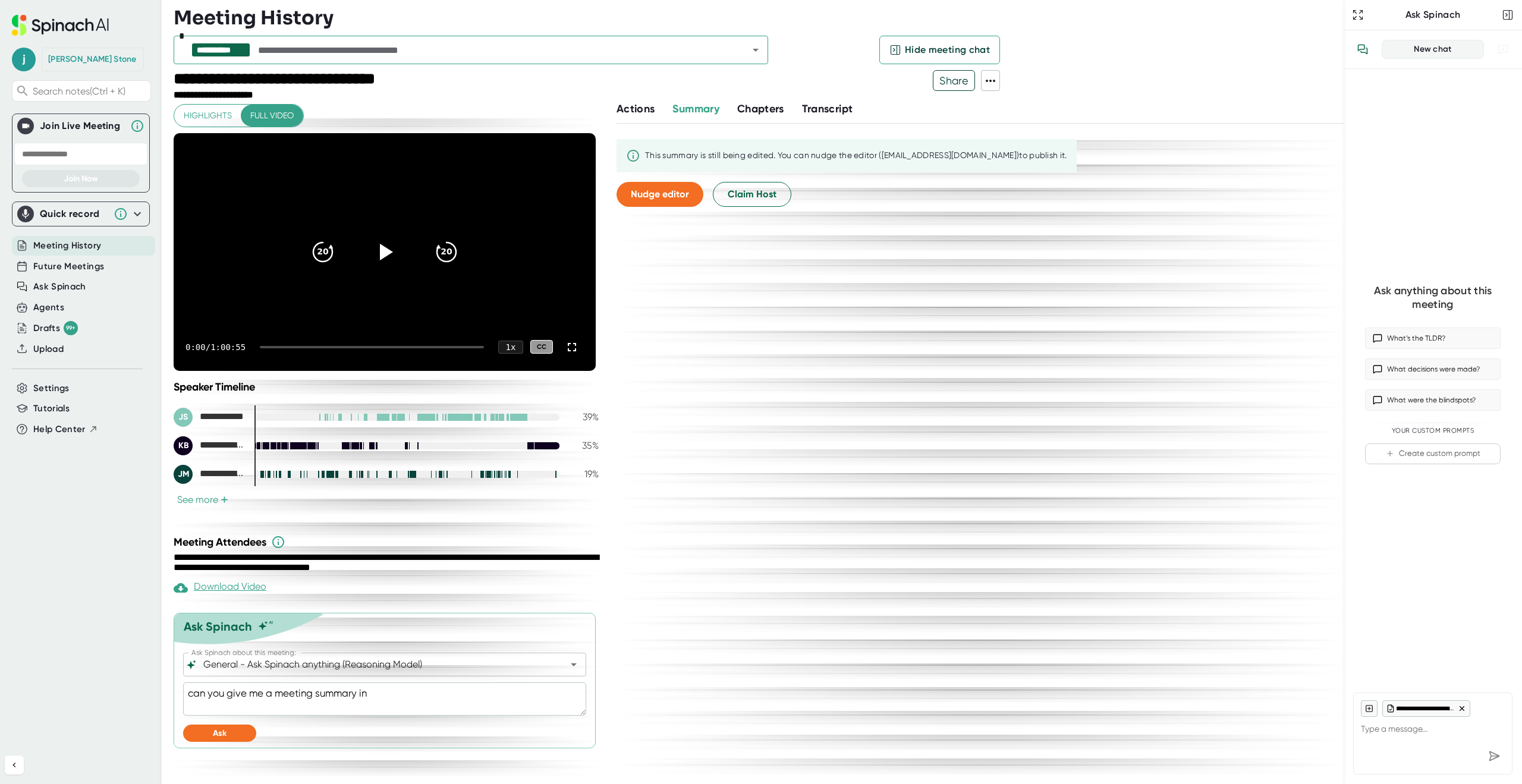
type textarea "can you give me a meeting summary inc"
type textarea "x"
type textarea "can you give me a meeting summary incl"
type textarea "x"
type textarea "can you give me a meeting summary inclu"
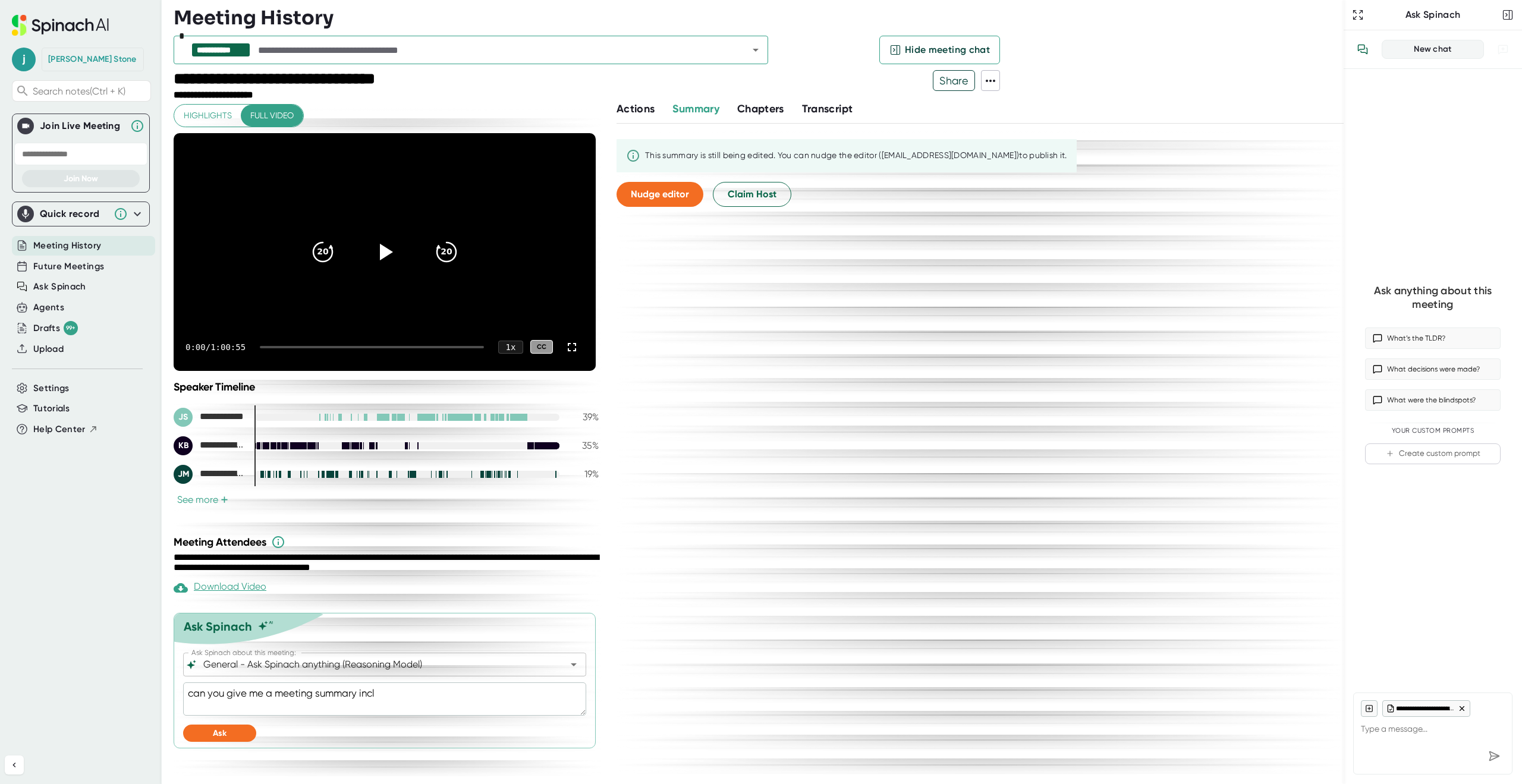
type textarea "x"
type textarea "can you give me a meeting summary includ"
type textarea "x"
type textarea "can you give me a meeting summary include"
type textarea "x"
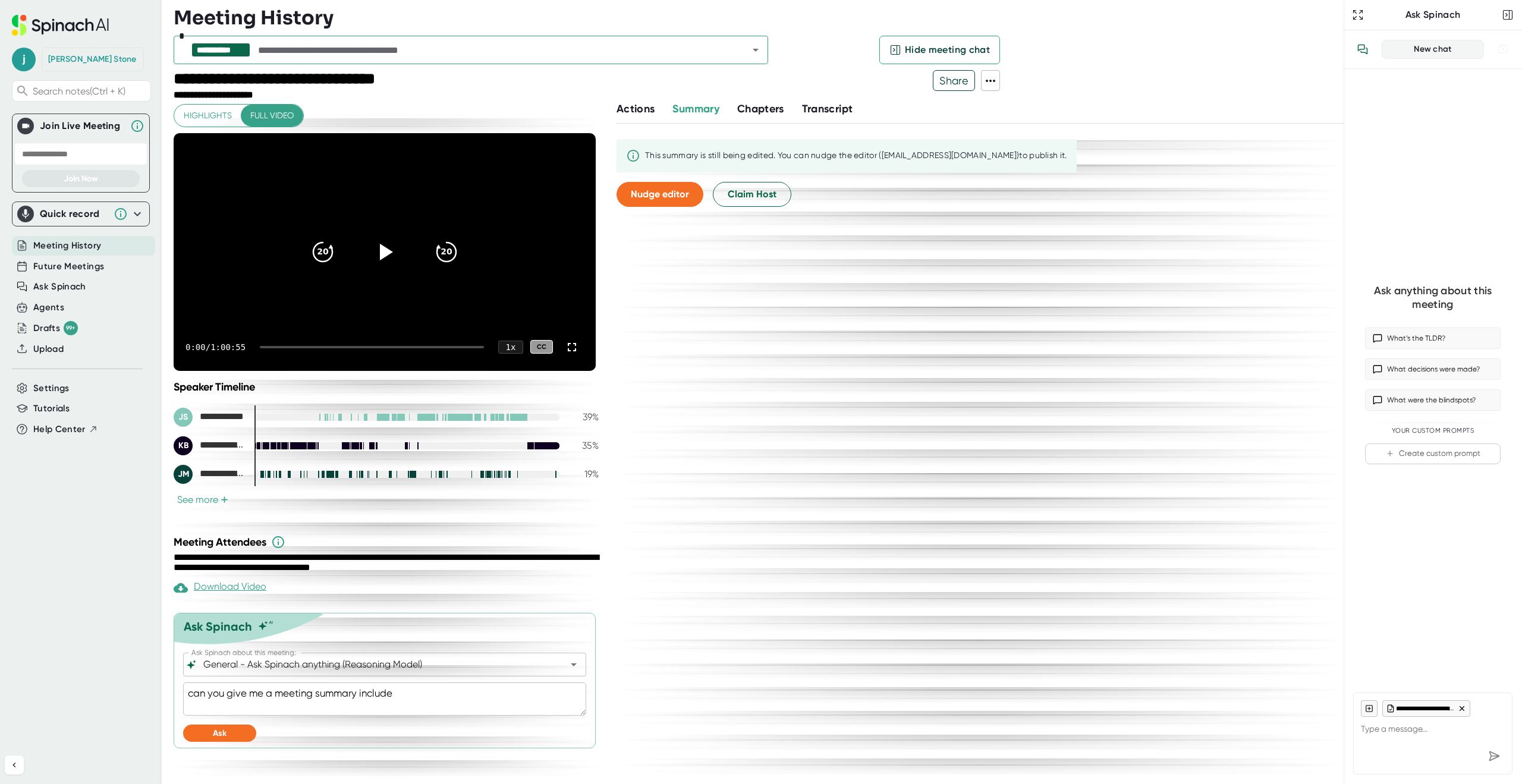
type textarea "can you give me a meeting summary includ"
type textarea "x"
type textarea "can you give me a meeting summary includi"
type textarea "x"
type textarea "can you give me a meeting summary includin"
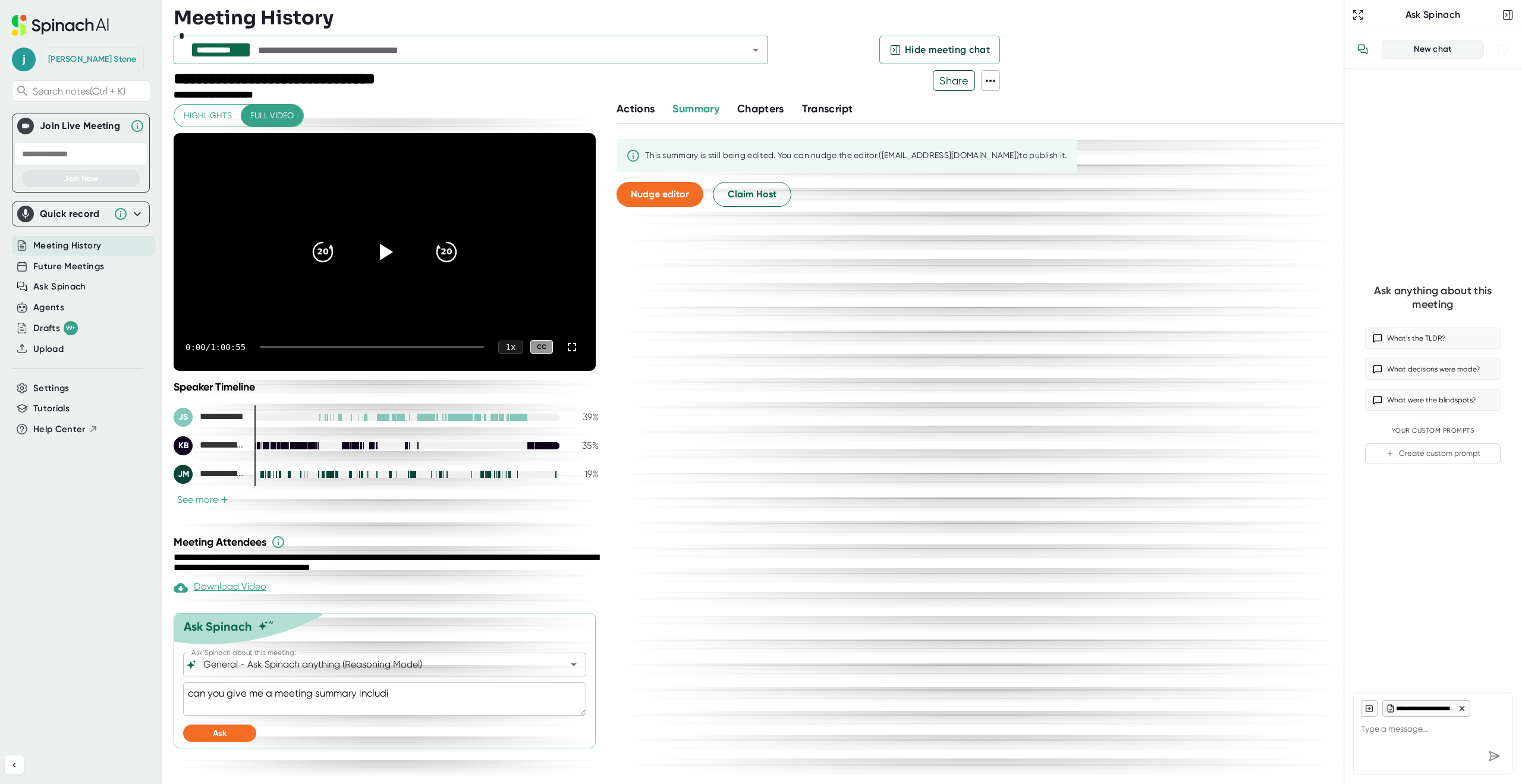
type textarea "x"
type textarea "can you give me a meeting summary including"
type textarea "x"
type textarea "can you give me a meeting summary including"
type textarea "x"
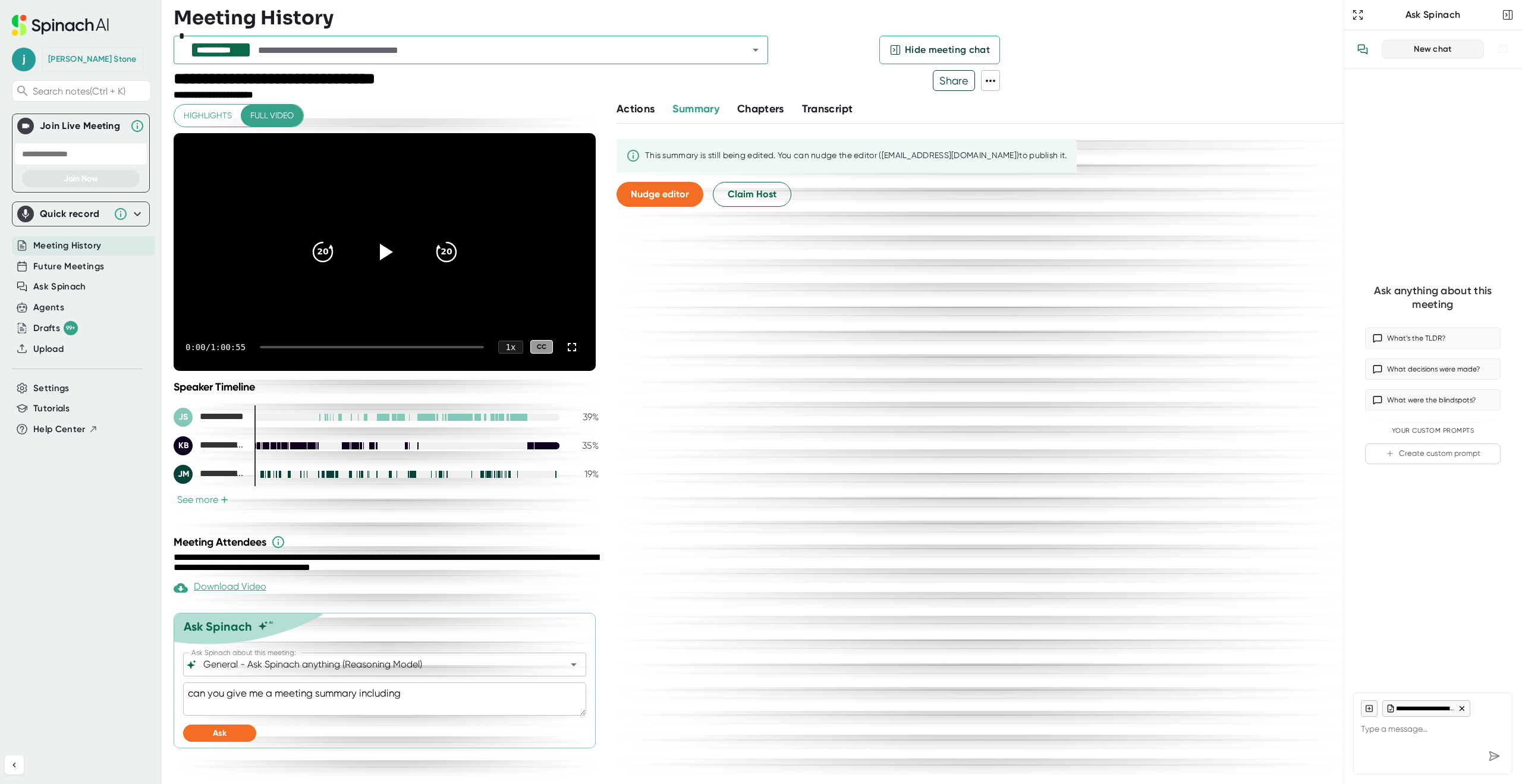
type textarea "can you give me a meeting summary including a"
type textarea "x"
type textarea "can you give me a meeting summary including ac"
type textarea "x"
type textarea "can you give me a meeting summary including act"
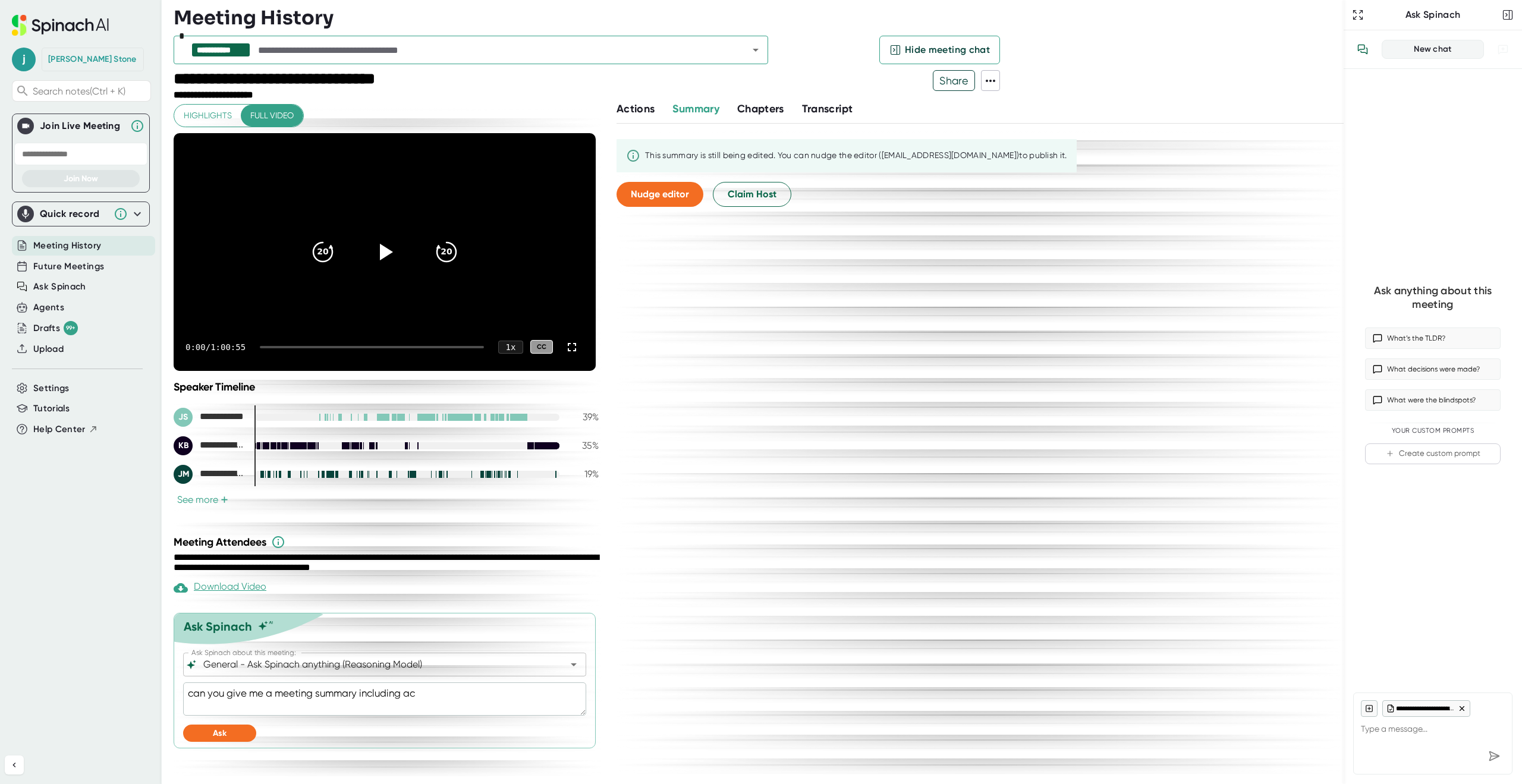
type textarea "x"
type textarea "can you give me a meeting summary including acti"
type textarea "x"
type textarea "can you give me a meeting summary including actio"
type textarea "x"
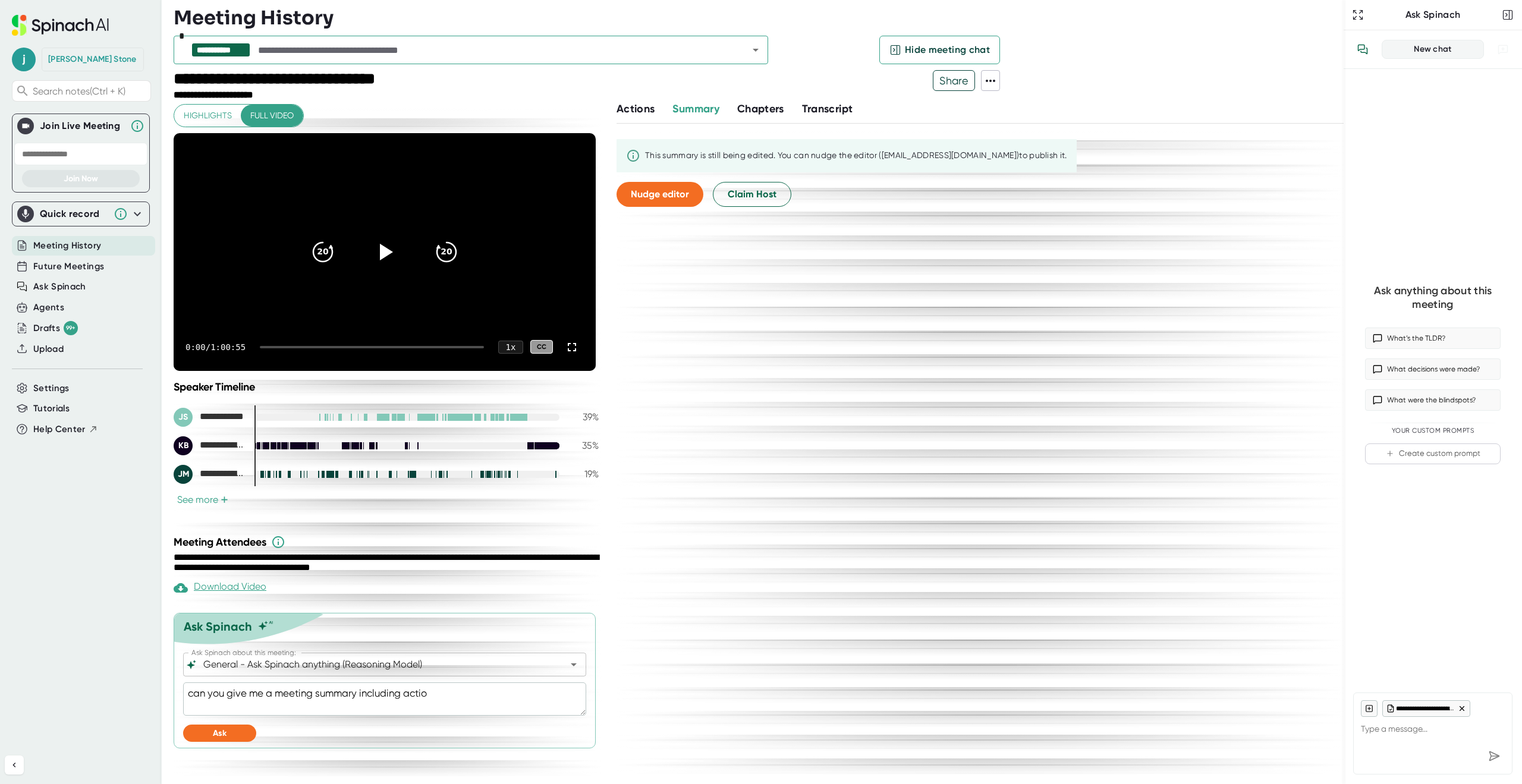
type textarea "can you give me a meeting summary including action"
type textarea "x"
type textarea "can you give me a meeting summary including action"
type textarea "x"
type textarea "can you give me a meeting summary including action i"
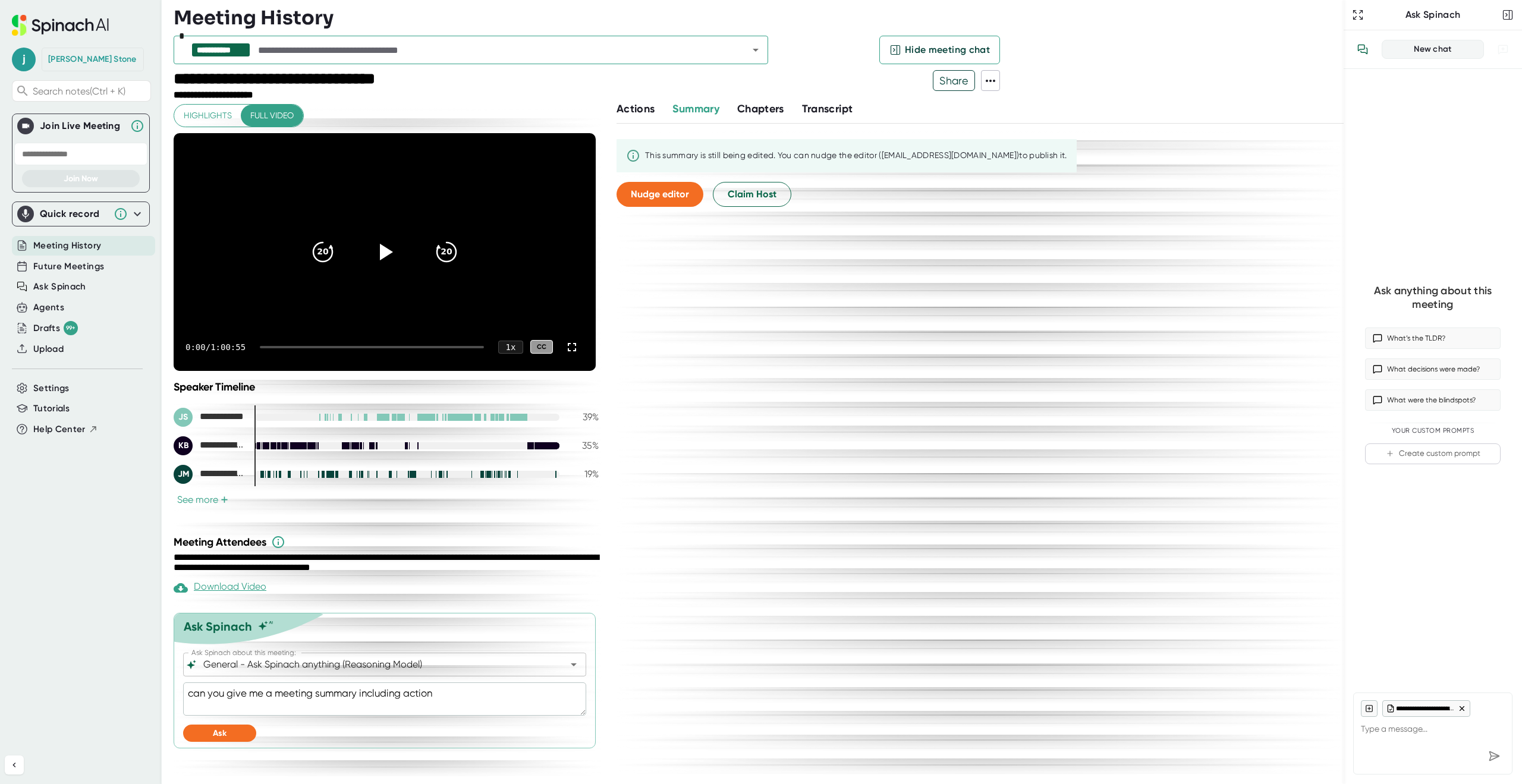
type textarea "x"
type textarea "can you give me a meeting summary including action it"
type textarea "x"
type textarea "can you give me a meeting summary including action ite"
type textarea "x"
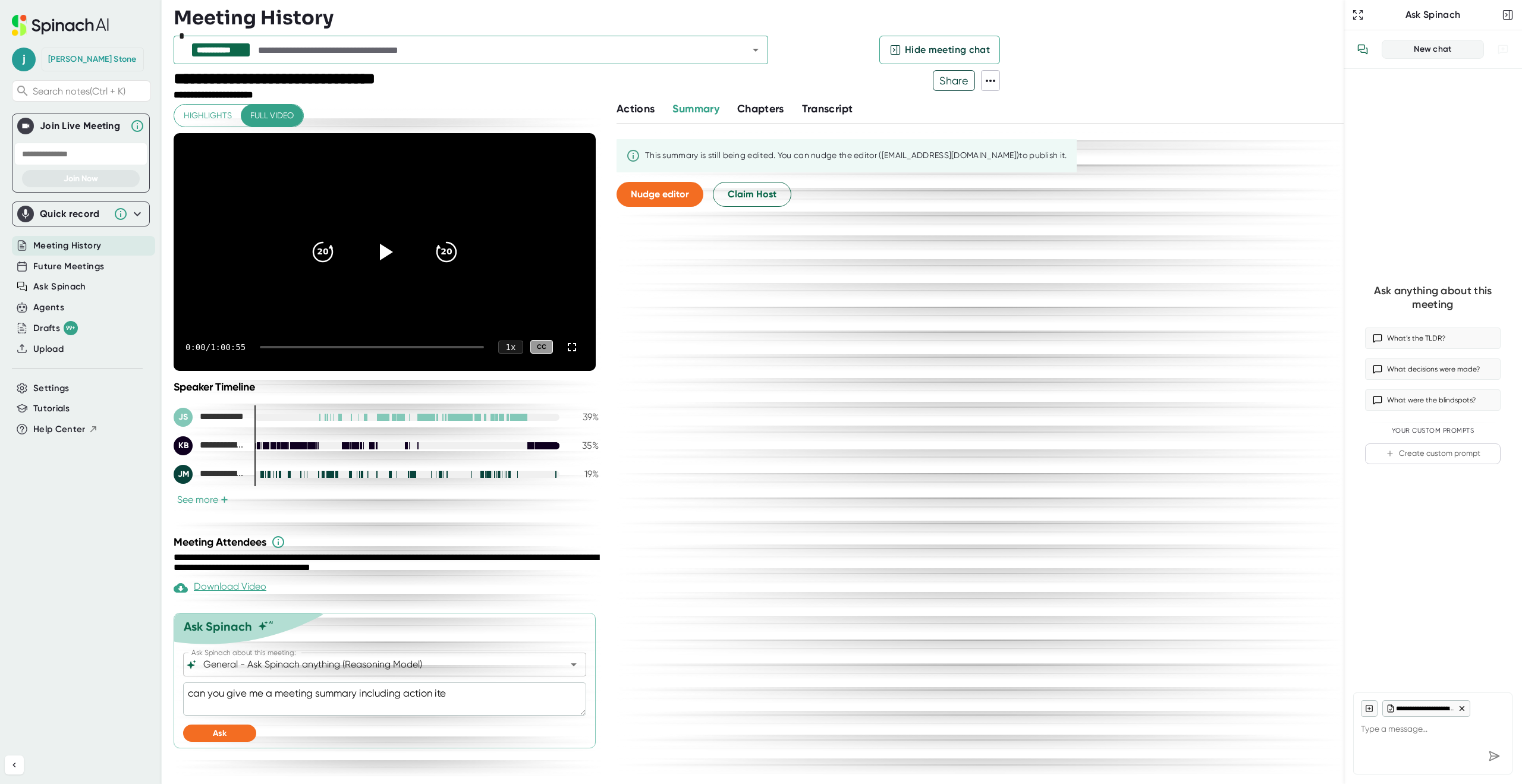
type textarea "can you give me a meeting summary including action item"
type textarea "x"
type textarea "can you give me a meeting summary including action items"
type textarea "x"
type textarea "can you give me a meeting summary including action items"
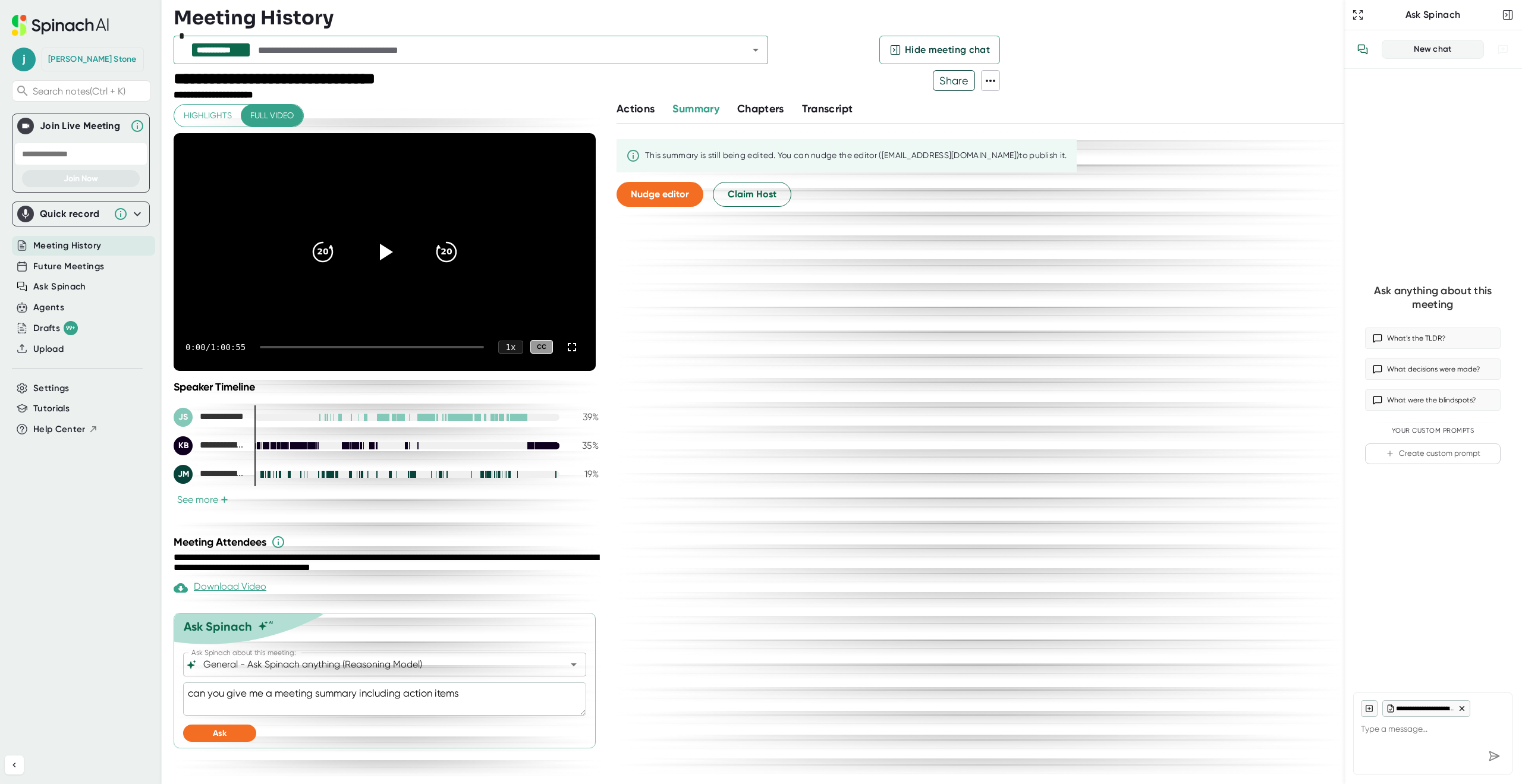
type textarea "x"
type textarea "can you give me a meeting summary including action items a"
type textarea "x"
type textarea "can you give me a meeting summary including action items as"
type textarea "x"
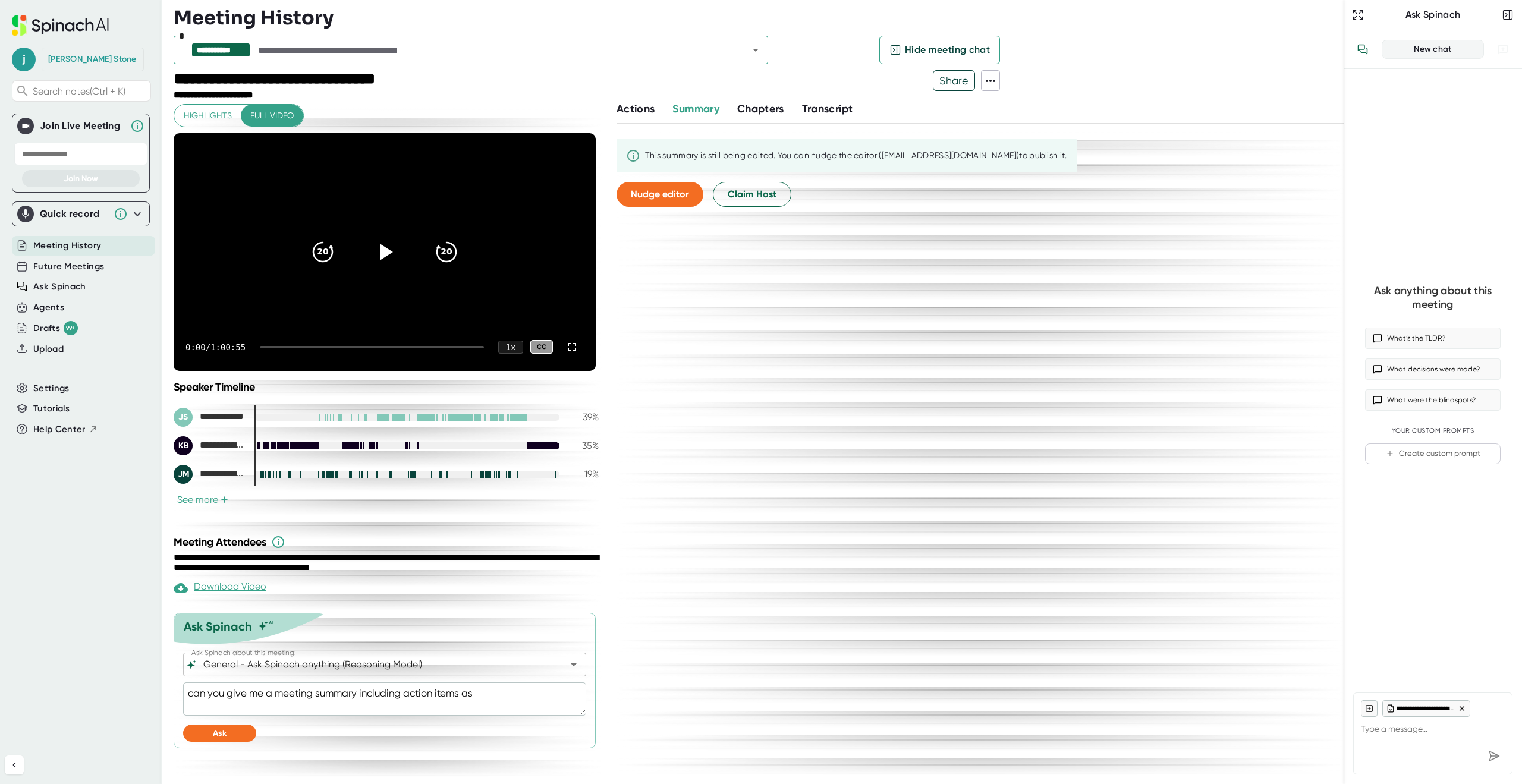
type textarea "can you give me a meeting summary including action items ass"
type textarea "x"
type textarea "can you give me a meeting summary including action items assi"
type textarea "x"
type textarea "can you give me a meeting summary including action items assig"
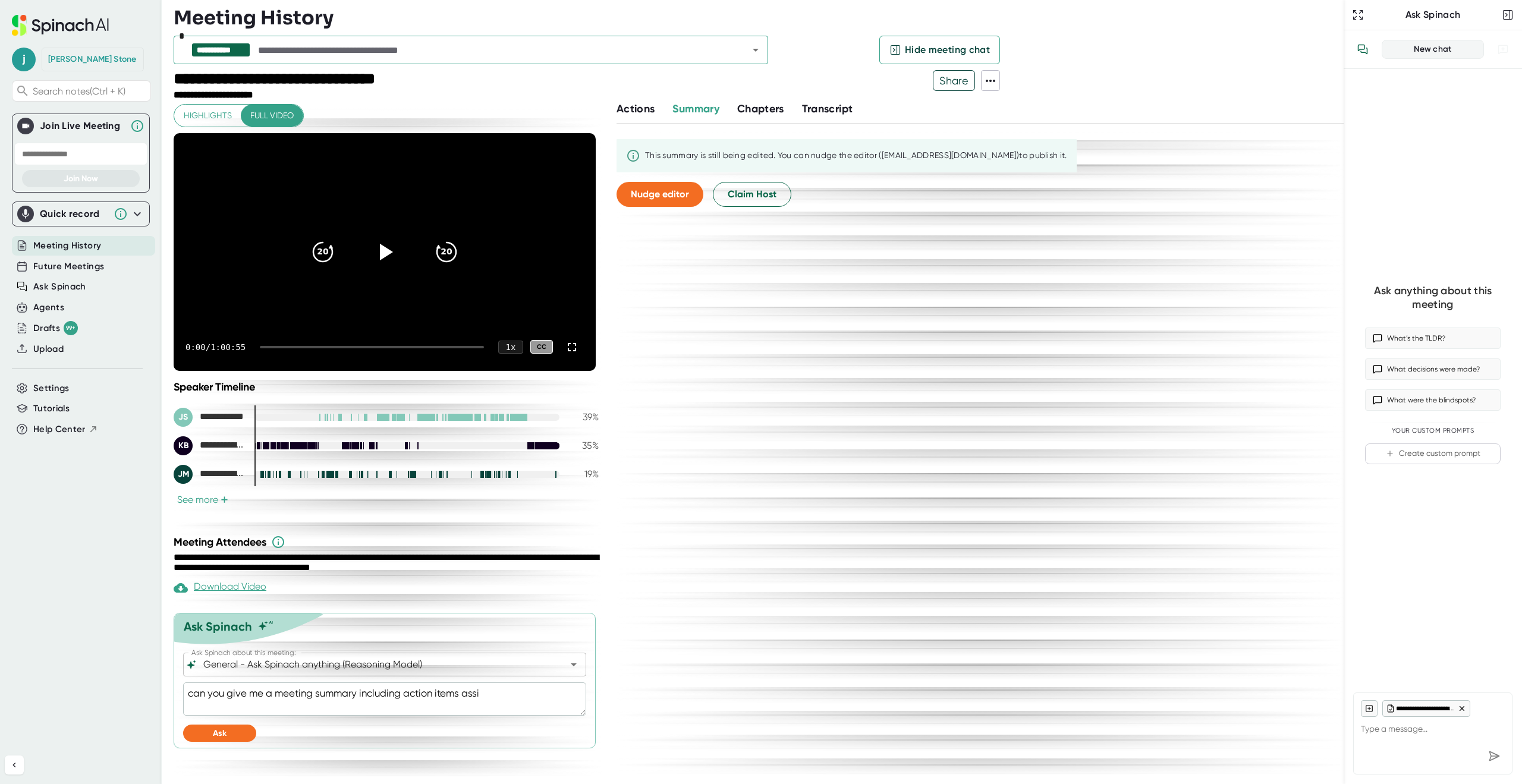
type textarea "x"
type textarea "can you give me a meeting summary including action items assign"
type textarea "x"
type textarea "can you give me a meeting summary including action items assigne"
type textarea "x"
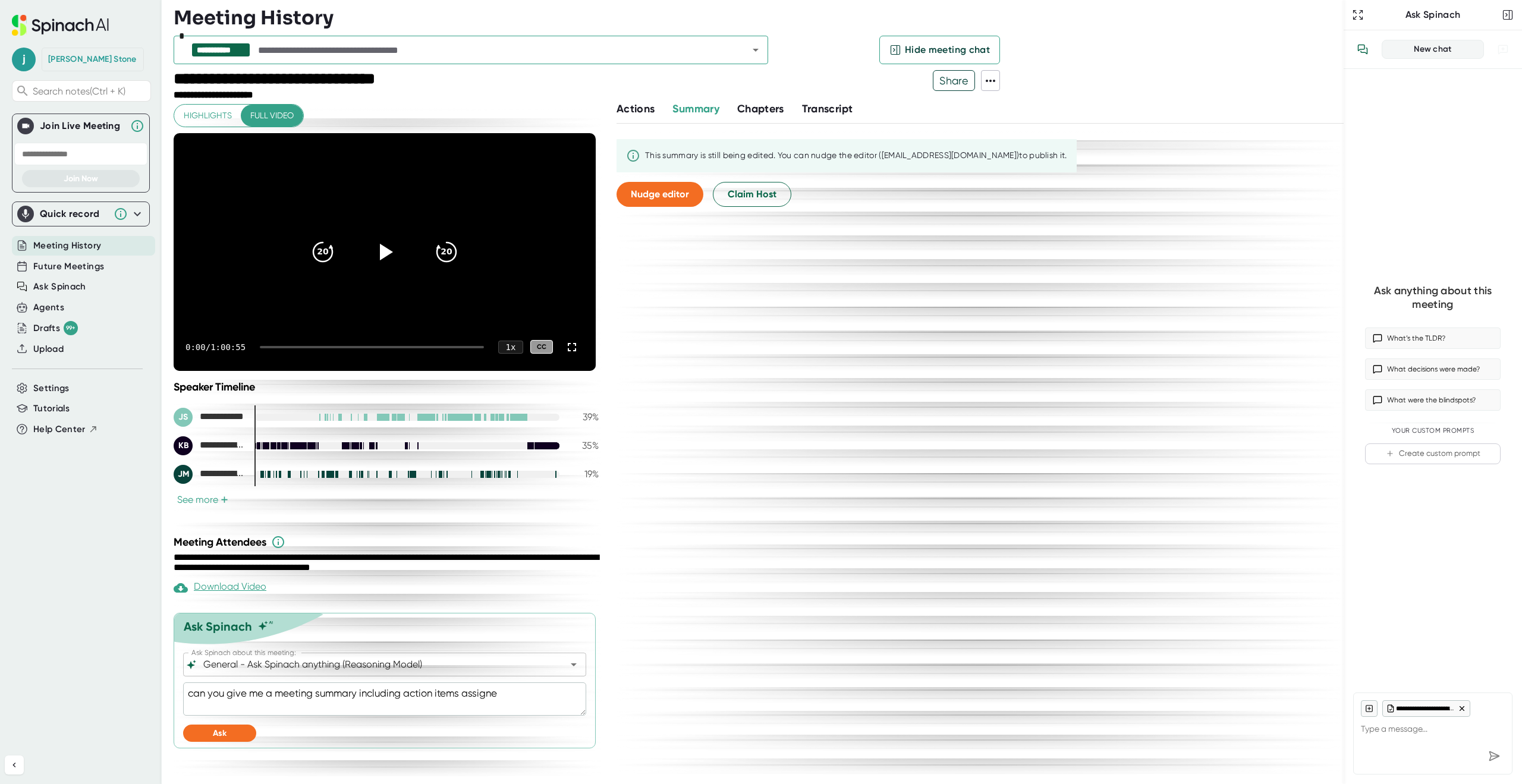
type textarea "can you give me a meeting summary including action items assigned"
type textarea "x"
type textarea "can you give me a meeting summary including action items assigned"
type textarea "x"
type textarea "can you give me a meeting summary including action items assigned t"
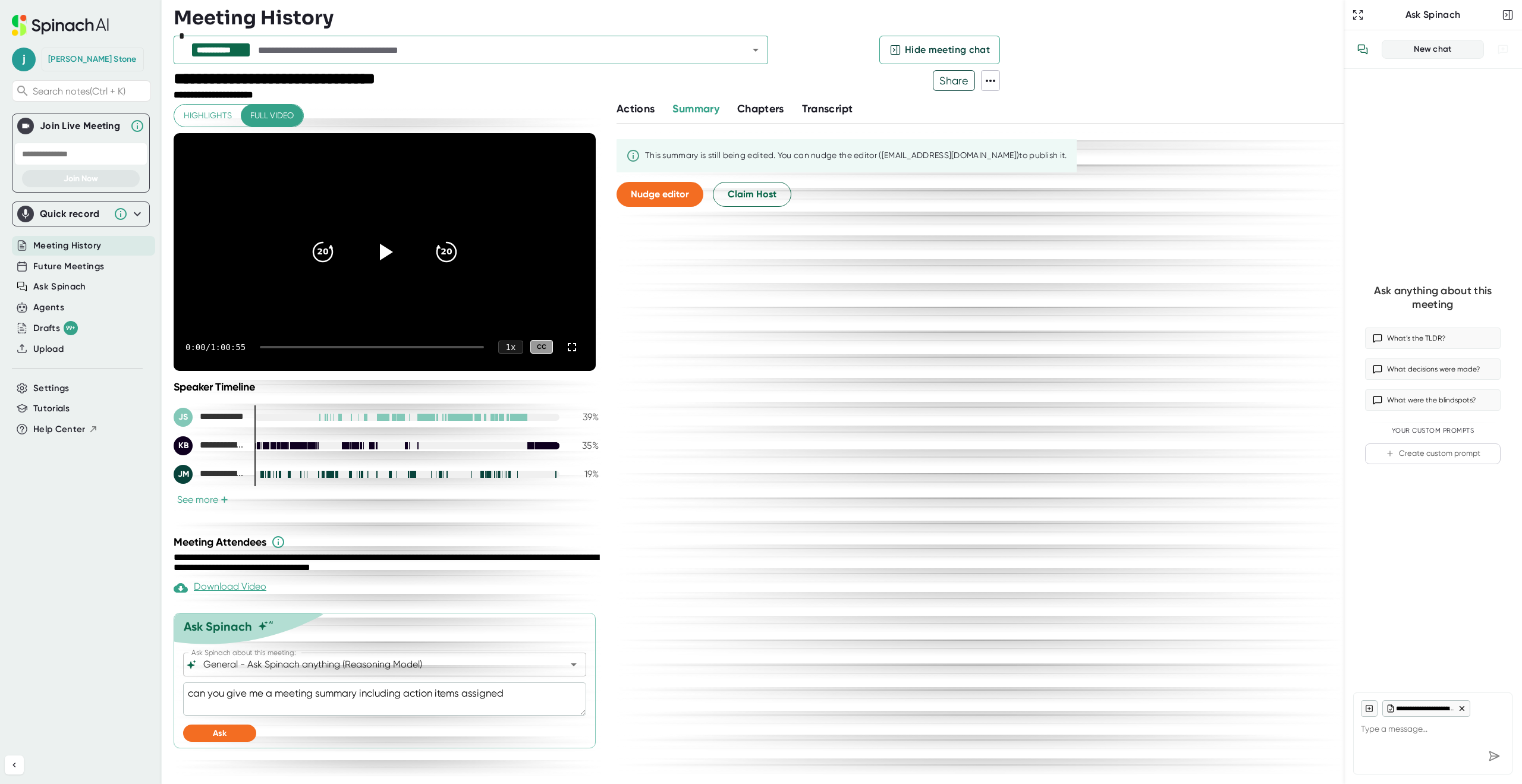
type textarea "x"
type textarea "can you give me a meeting summary including action items assigned to"
type textarea "x"
type textarea "can you give me a meeting summary including action items assigned to"
type textarea "x"
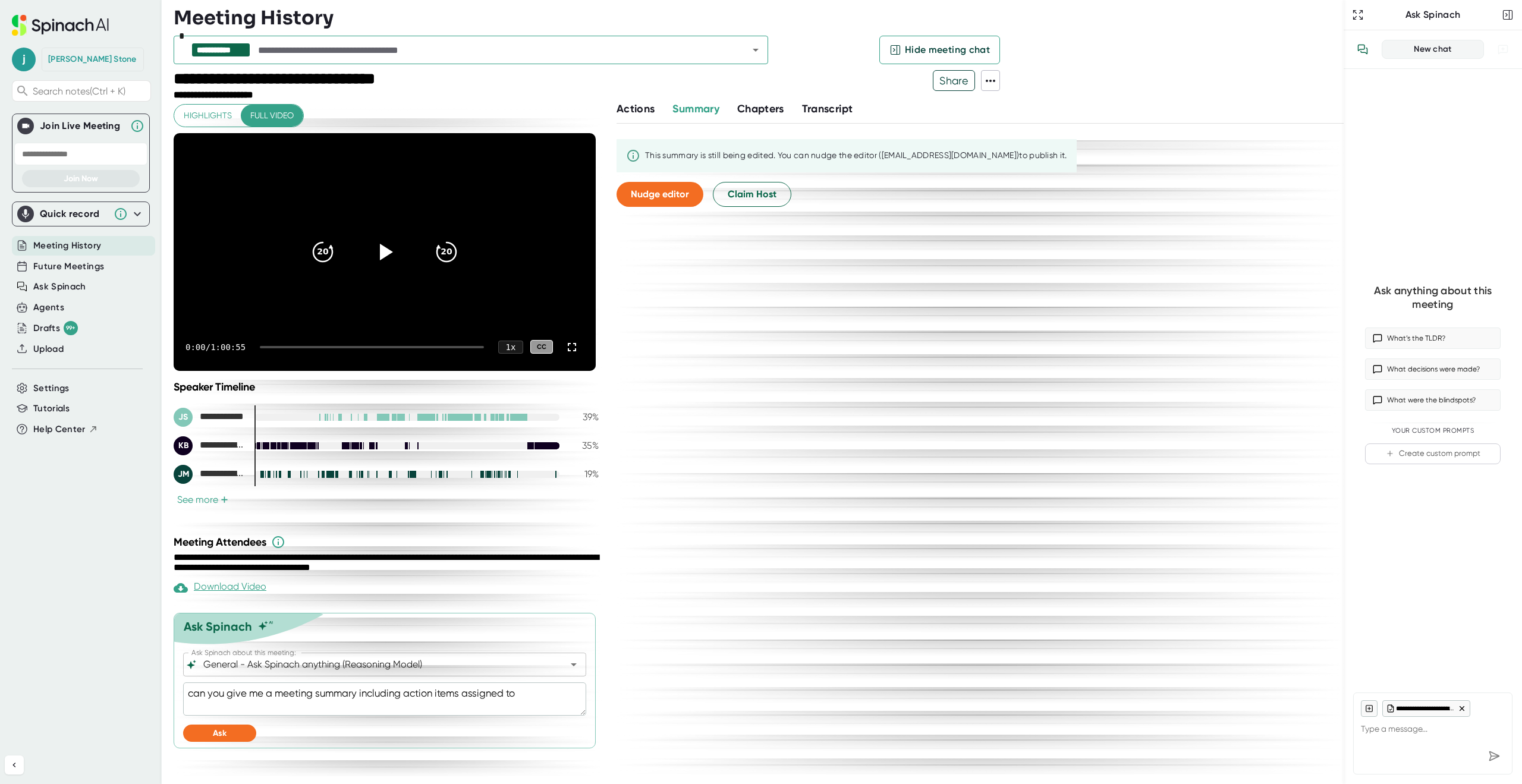
type textarea "can you give me a meeting summary including action items assigned to t"
type textarea "x"
type textarea "can you give me a meeting summary including action items assigned to th"
type textarea "x"
type textarea "can you give me a meeting summary including action items assigned to the"
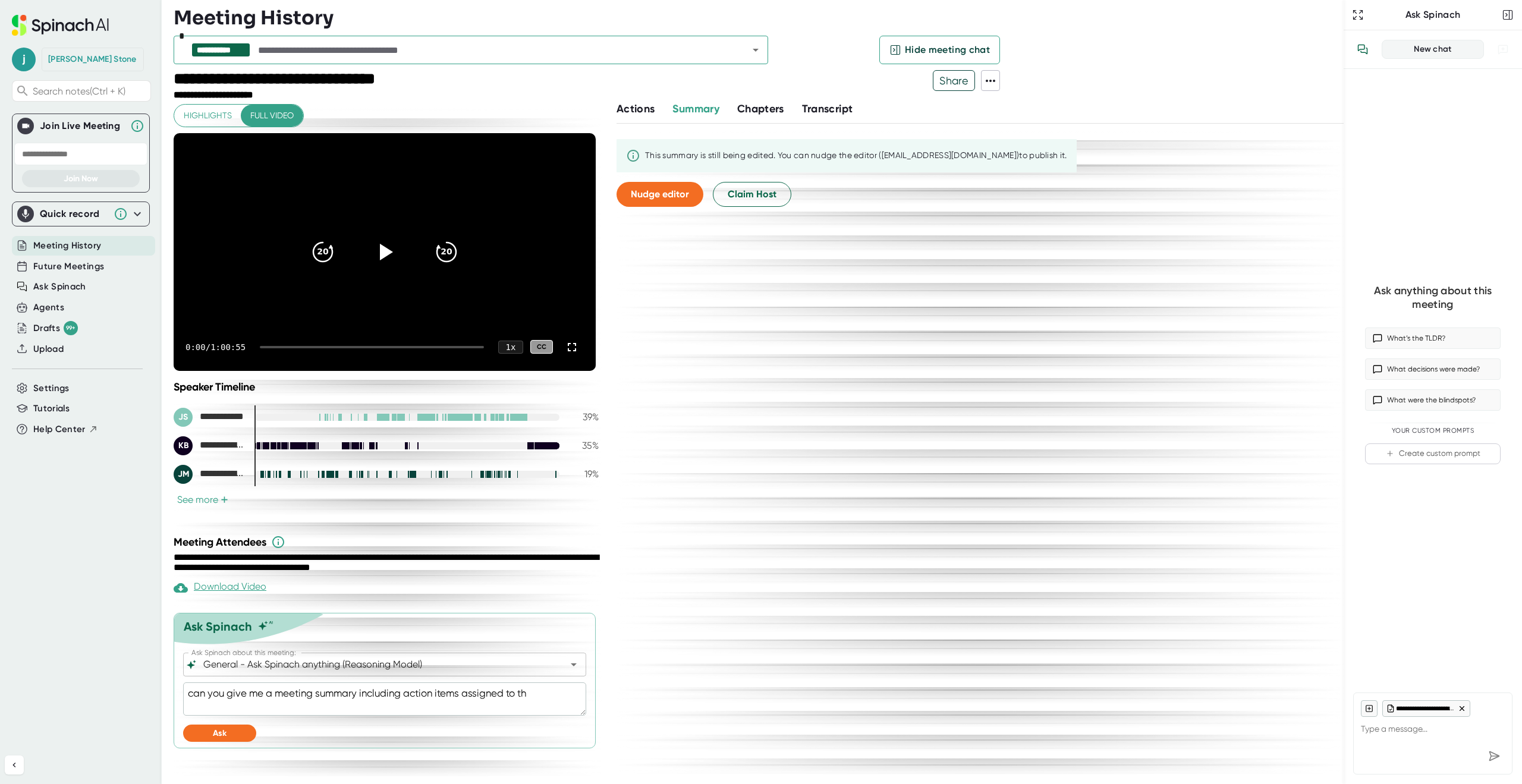
type textarea "x"
type textarea "can you give me a meeting summary including action items assigned to the"
type textarea "x"
type textarea "can you give me a meeting summary including action items assigned to the r"
type textarea "x"
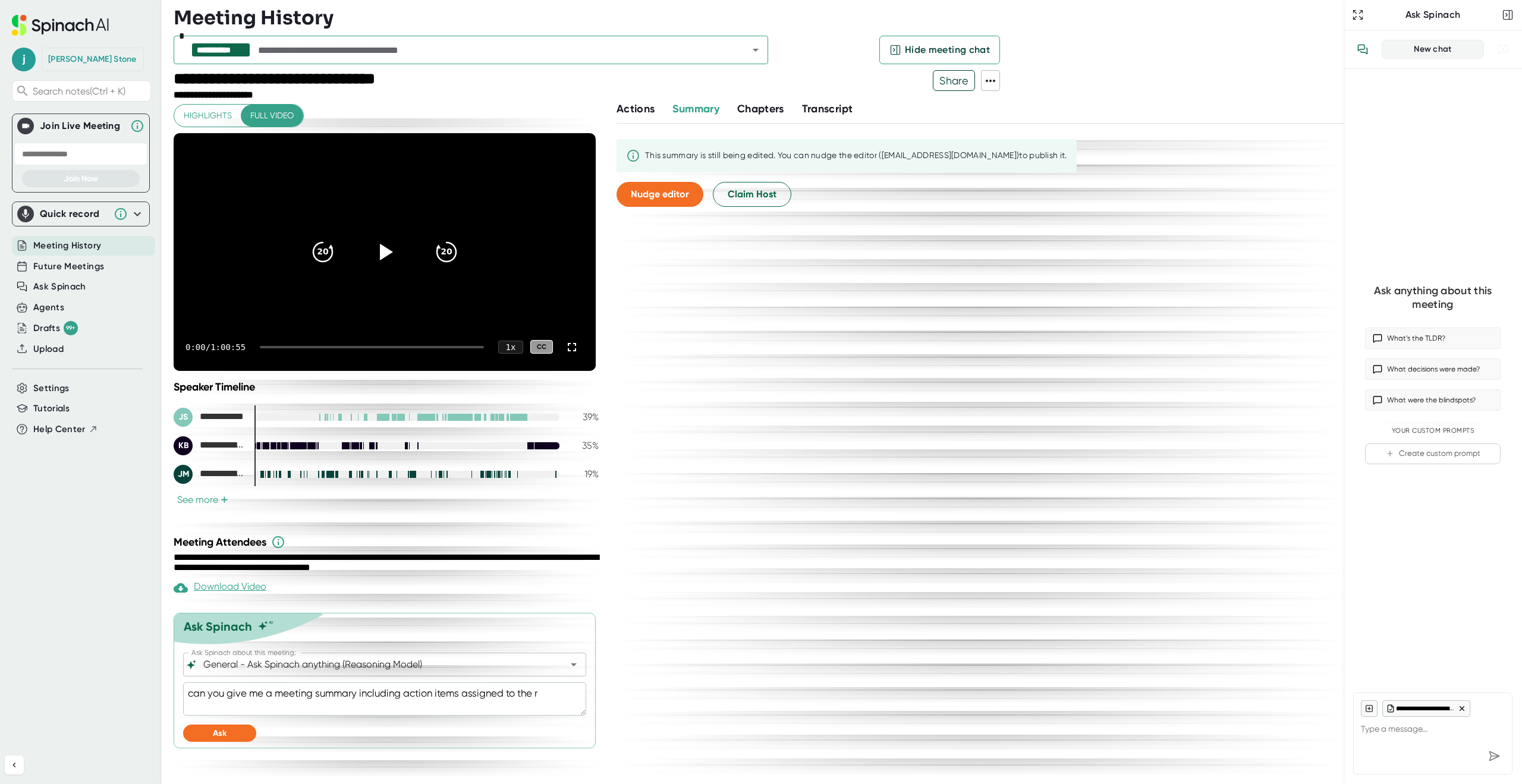
type textarea "can you give me a meeting summary including action items assigned to the re"
type textarea "x"
type textarea "can you give me a meeting summary including action items assigned to the rep"
type textarea "x"
type textarea "can you give me a meeting summary including action items assigned to the reps"
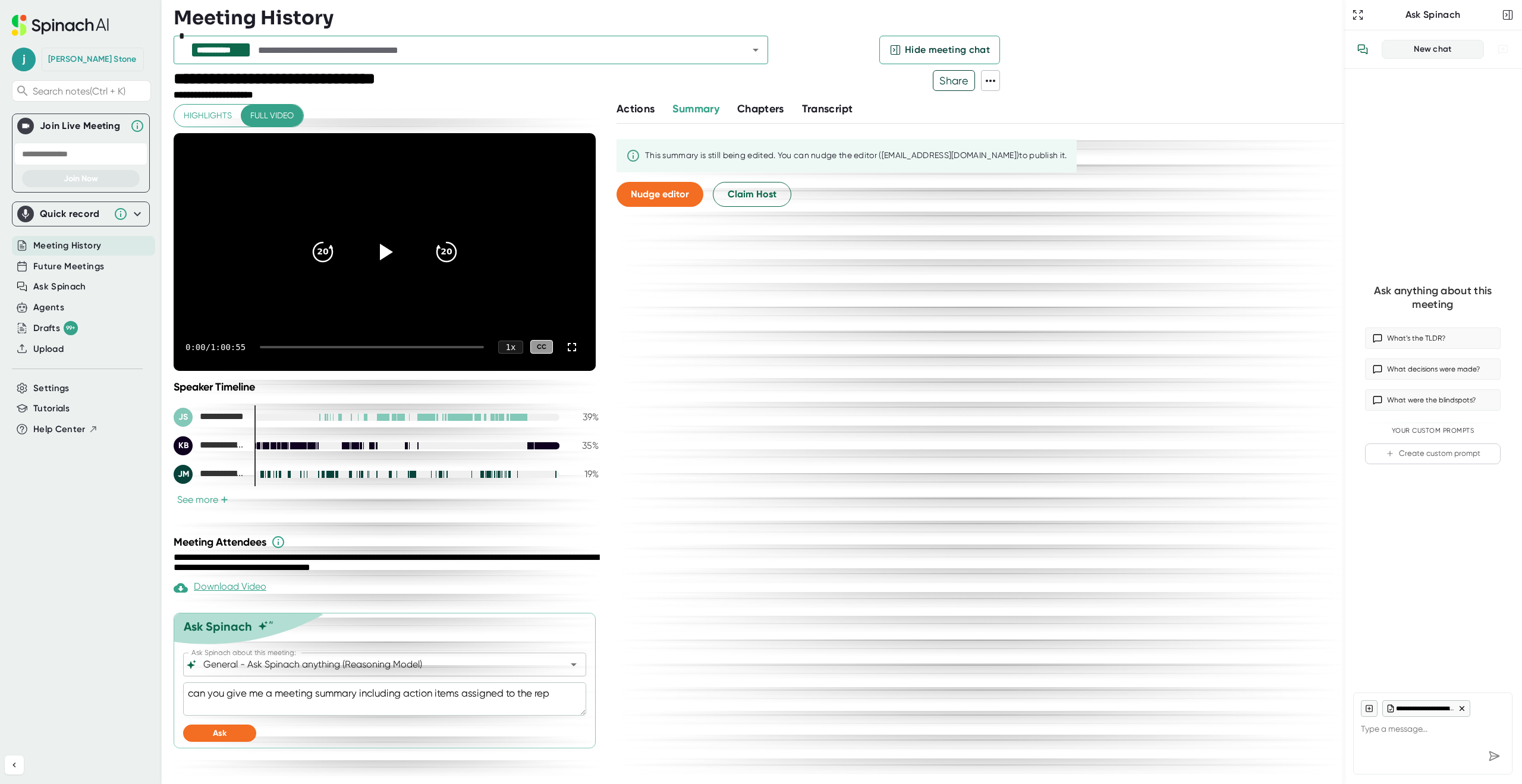
type textarea "x"
type textarea "can you give me a meeting summary including action items assigned to the rep"
type textarea "x"
type textarea "can you give me a meeting summary including action items assigned to the re"
type textarea "x"
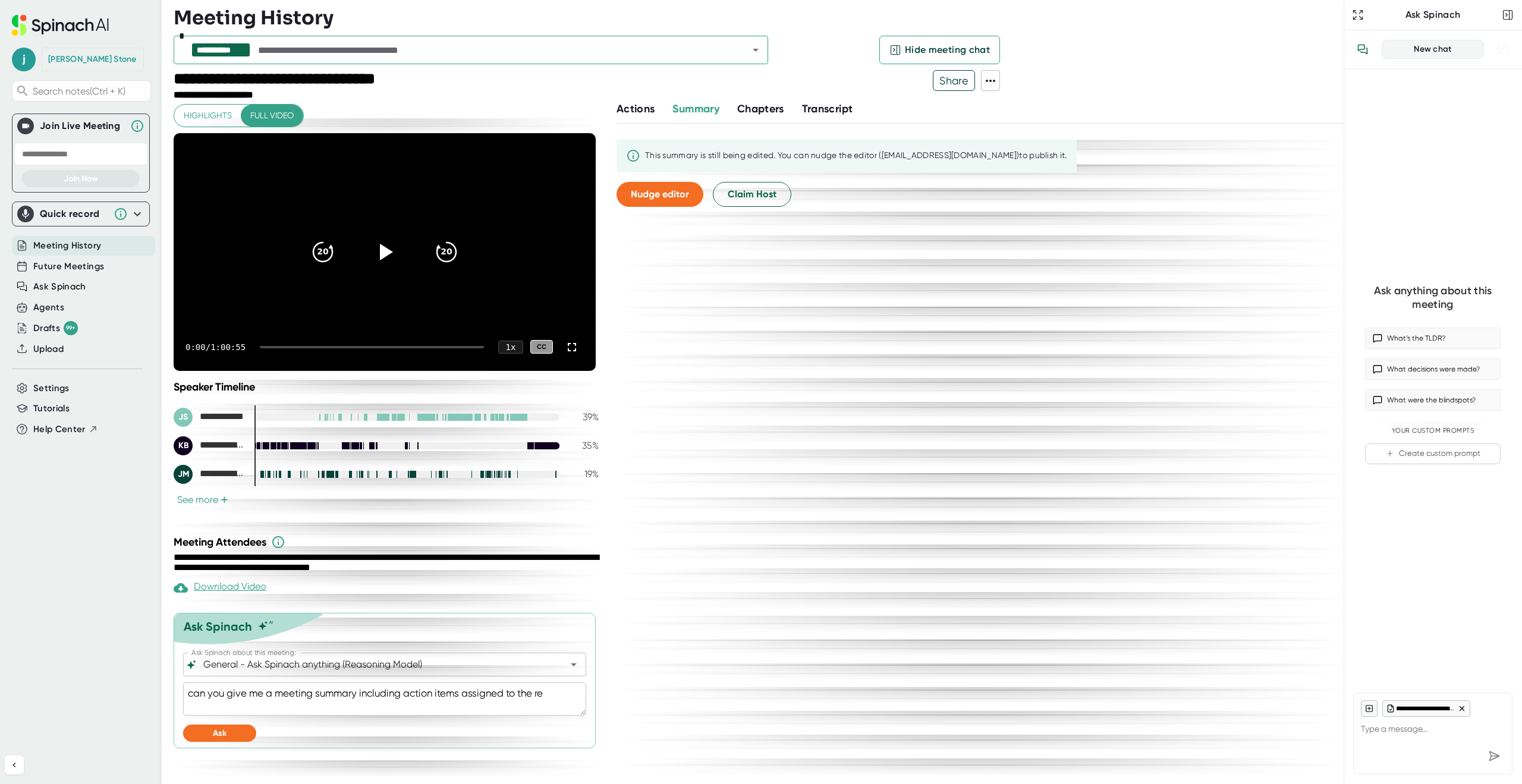
type textarea "can you give me a meeting summary including action items assigned to the res"
type textarea "x"
type textarea "can you give me a meeting summary including action items assigned to the resp"
type textarea "x"
type textarea "can you give me a meeting summary including action items assigned to the respo"
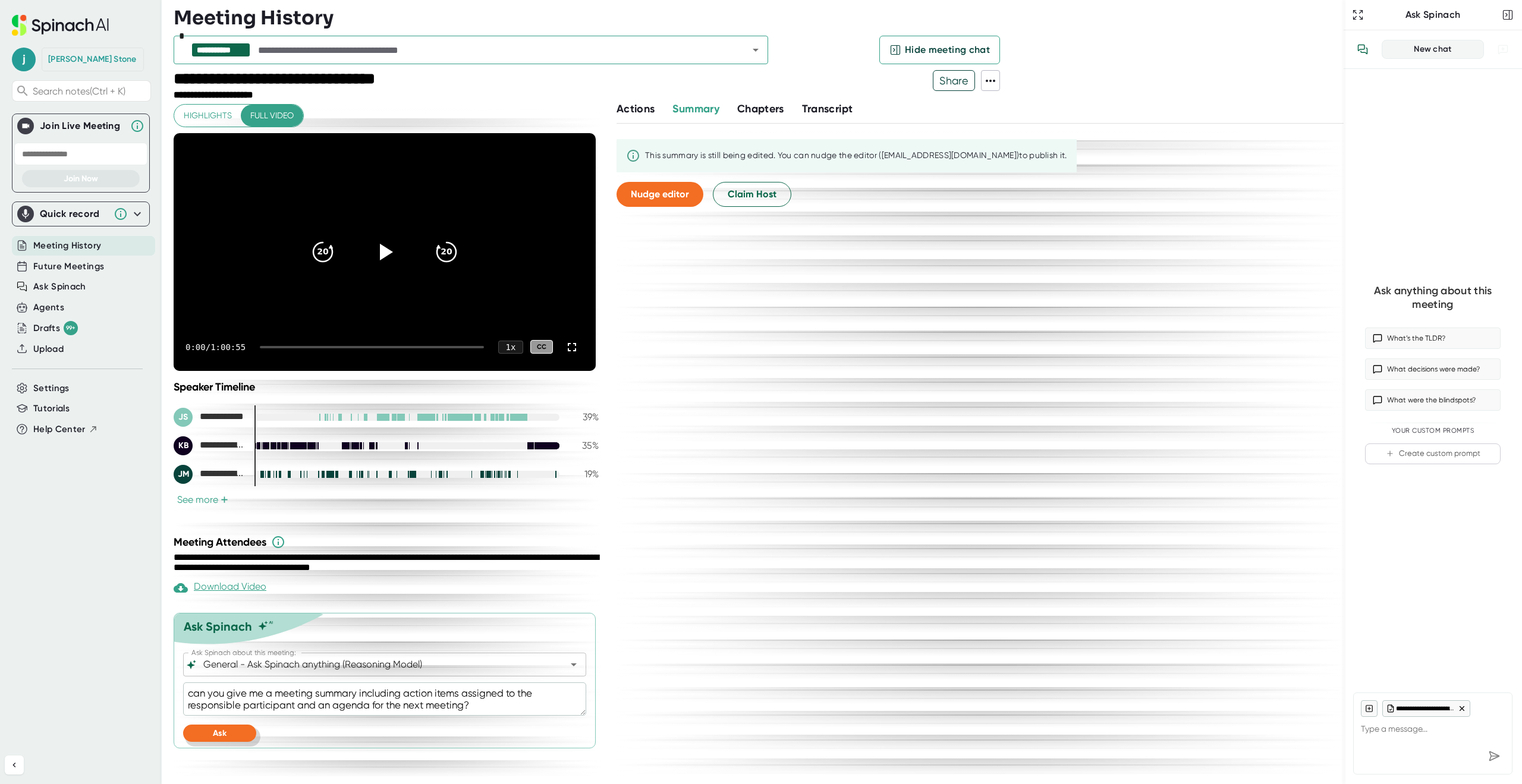
click at [241, 734] on button "Ask" at bounding box center [219, 733] width 73 height 18
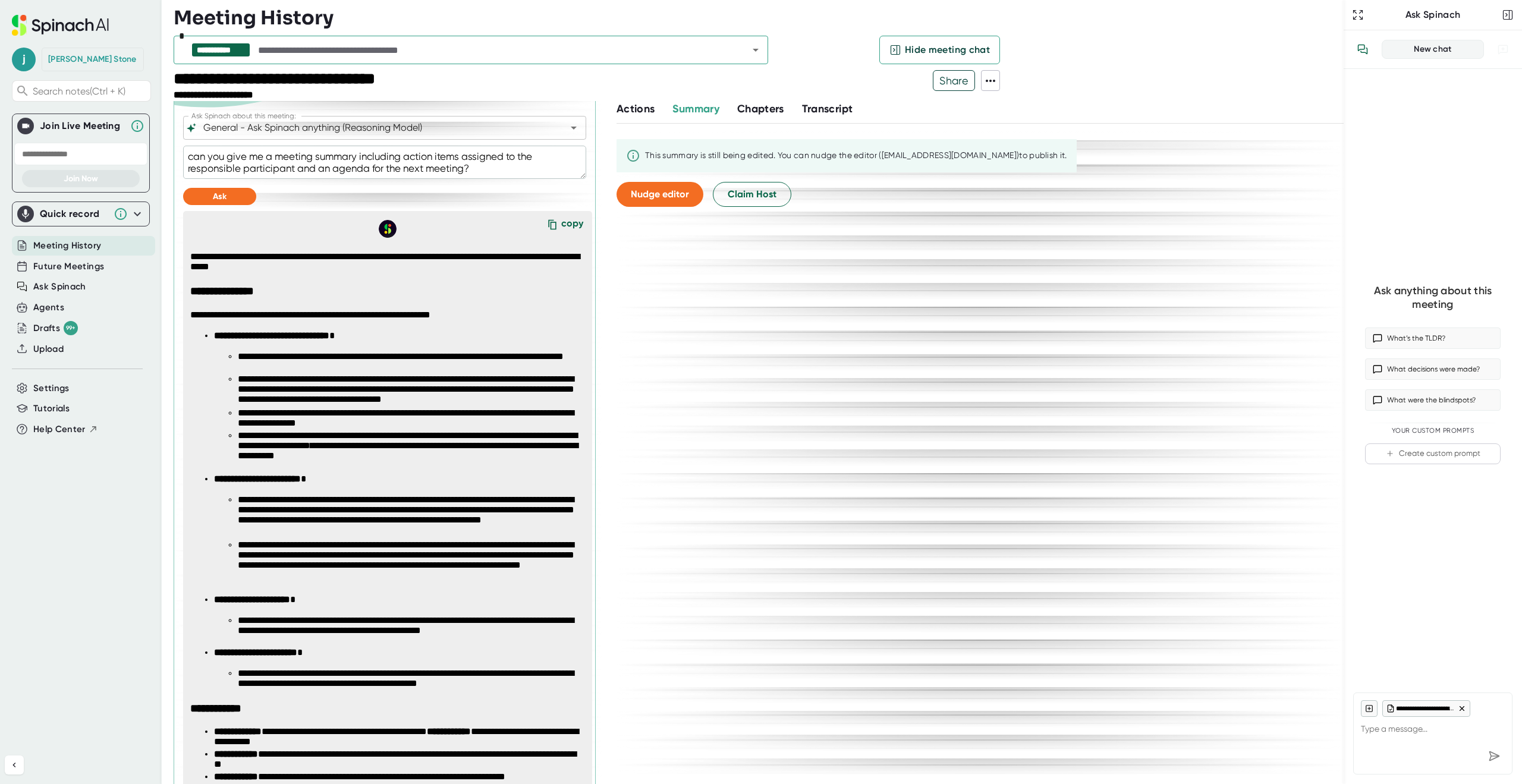
scroll to position [517, 0]
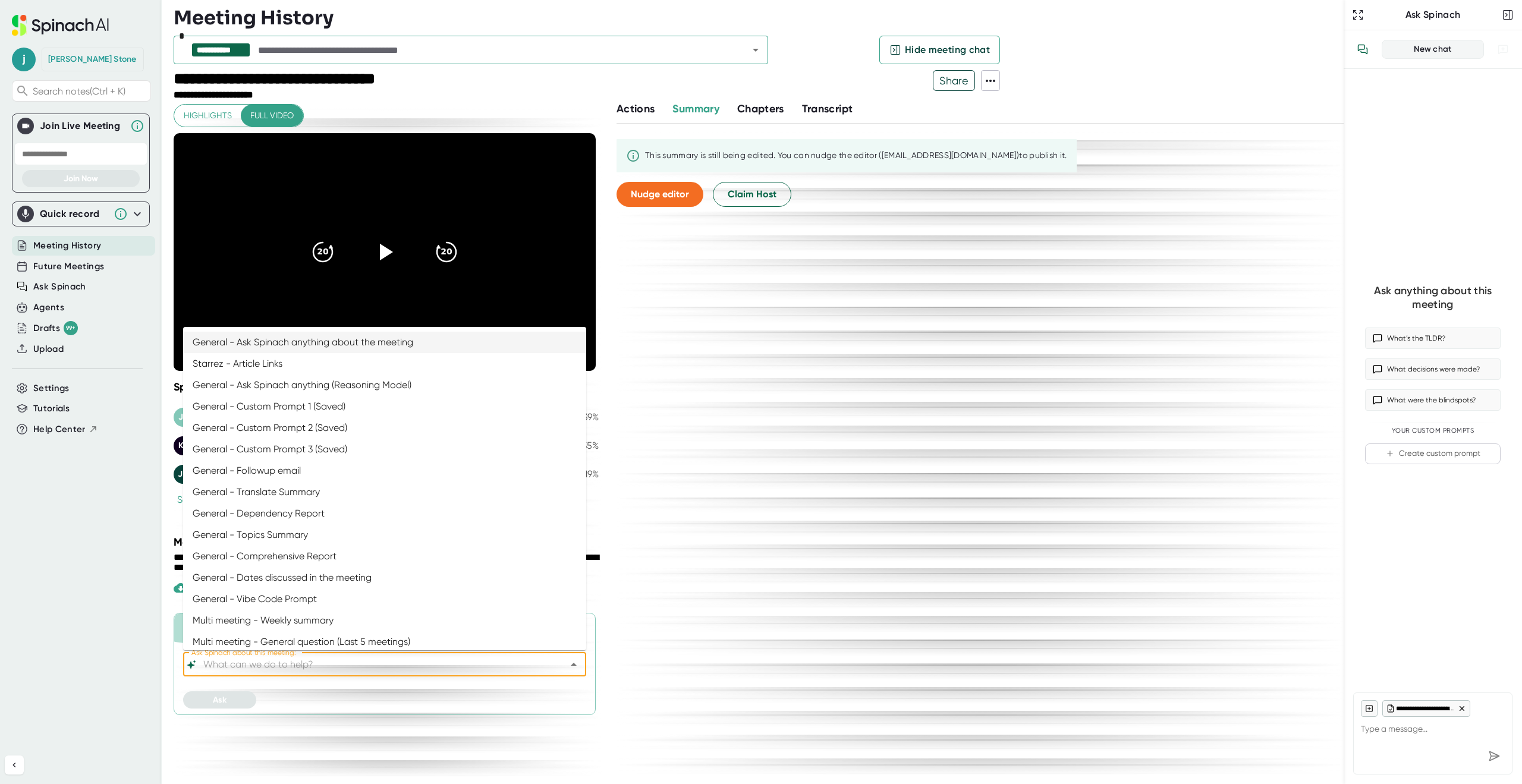
click at [355, 671] on input "Ask Spinach about this meeting:" at bounding box center [374, 664] width 346 height 17
click at [295, 388] on li "General - Ask Spinach anything (Reasoning Model)" at bounding box center [385, 385] width 403 height 22
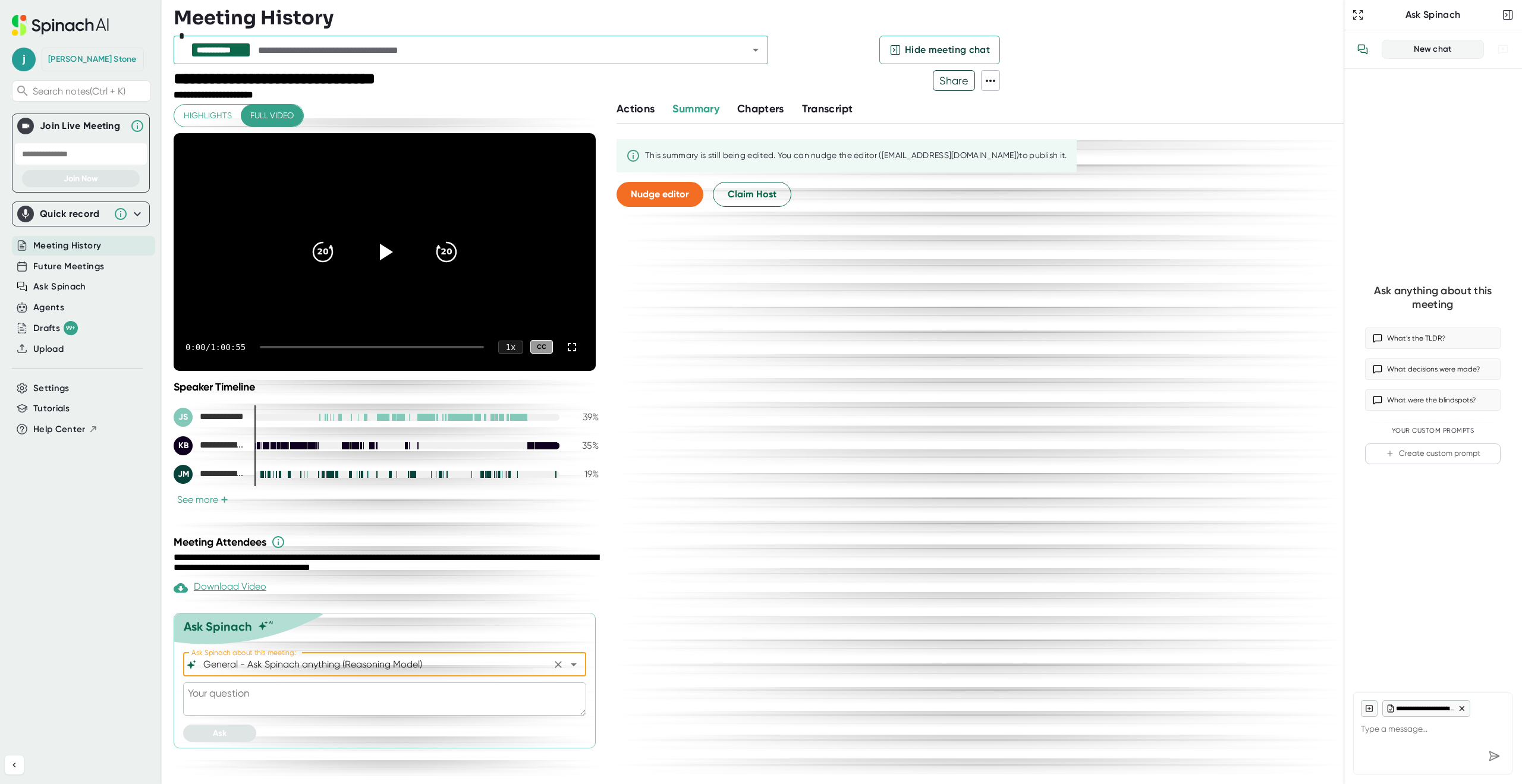
click at [236, 674] on div "General - Ask Spinach anything (Reasoning Model) Ask Spinach about this meeting:" at bounding box center [385, 664] width 403 height 23
click at [240, 690] on textarea at bounding box center [385, 699] width 403 height 33
click at [225, 726] on button "Ask" at bounding box center [219, 733] width 73 height 18
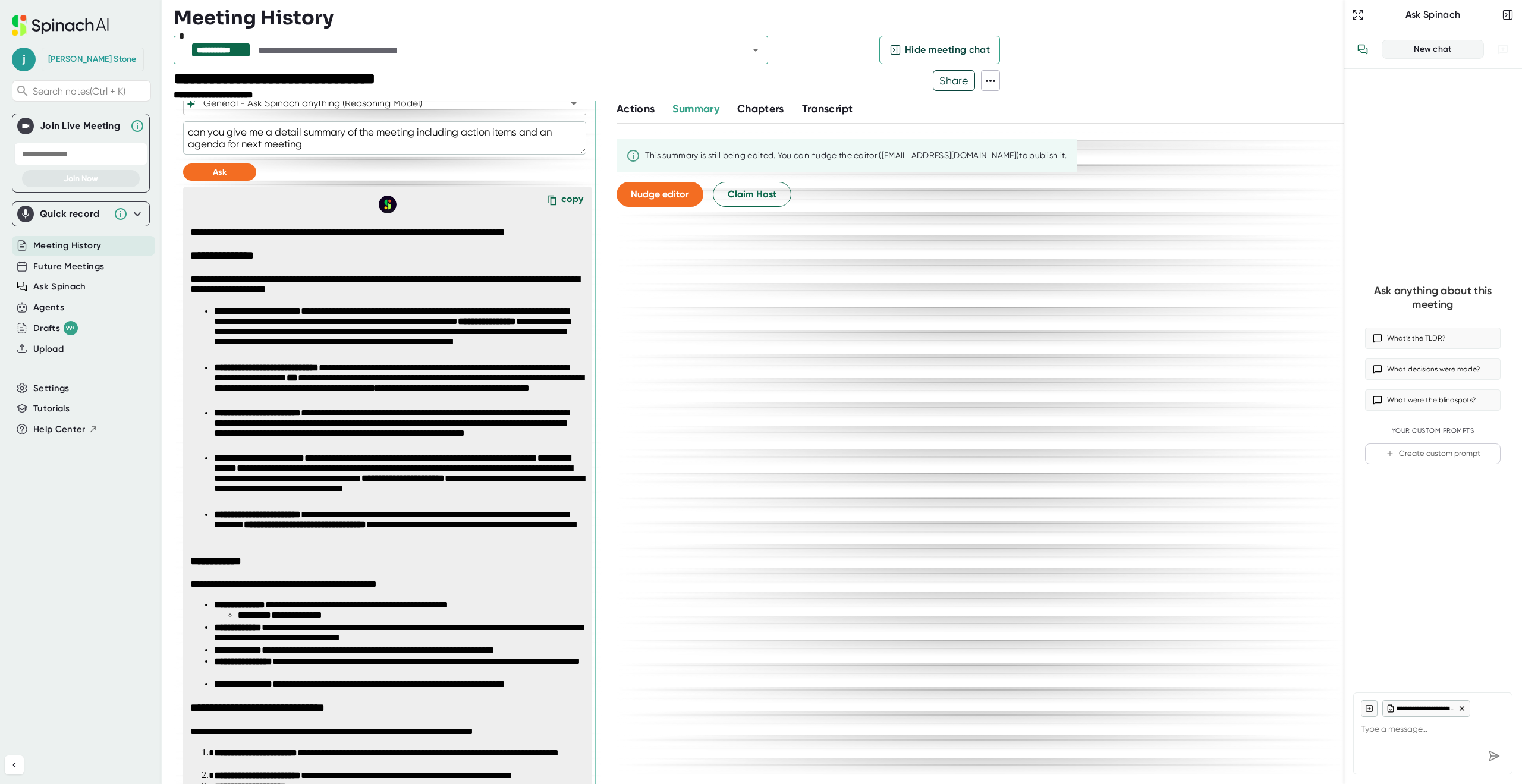
scroll to position [671, 0]
